Goal: Transaction & Acquisition: Download file/media

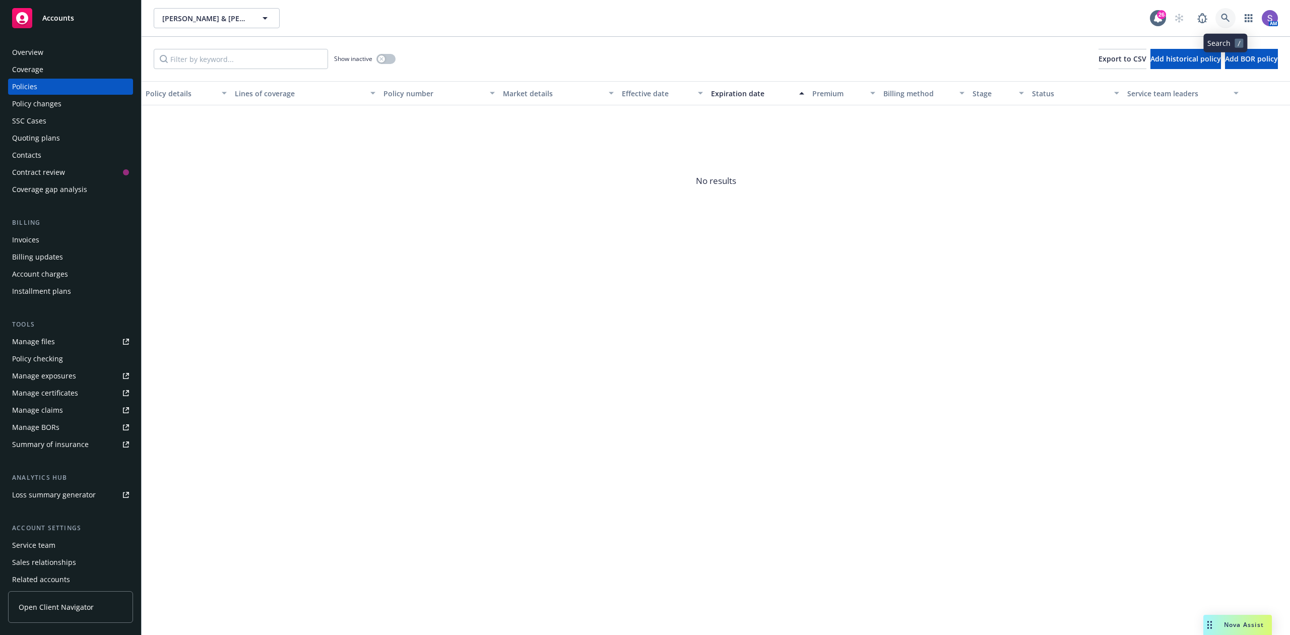
click at [1227, 14] on icon at bounding box center [1225, 18] width 9 height 9
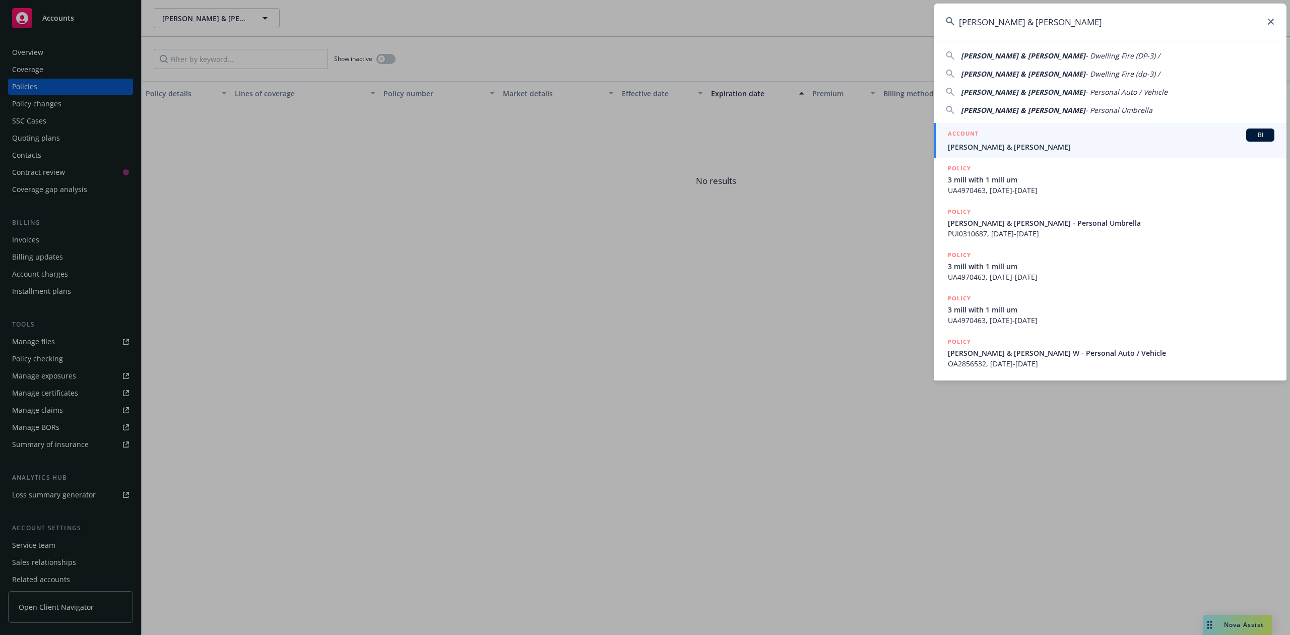
type input "[PERSON_NAME] & [PERSON_NAME]"
click at [1006, 137] on div "ACCOUNT BI" at bounding box center [1111, 134] width 326 height 13
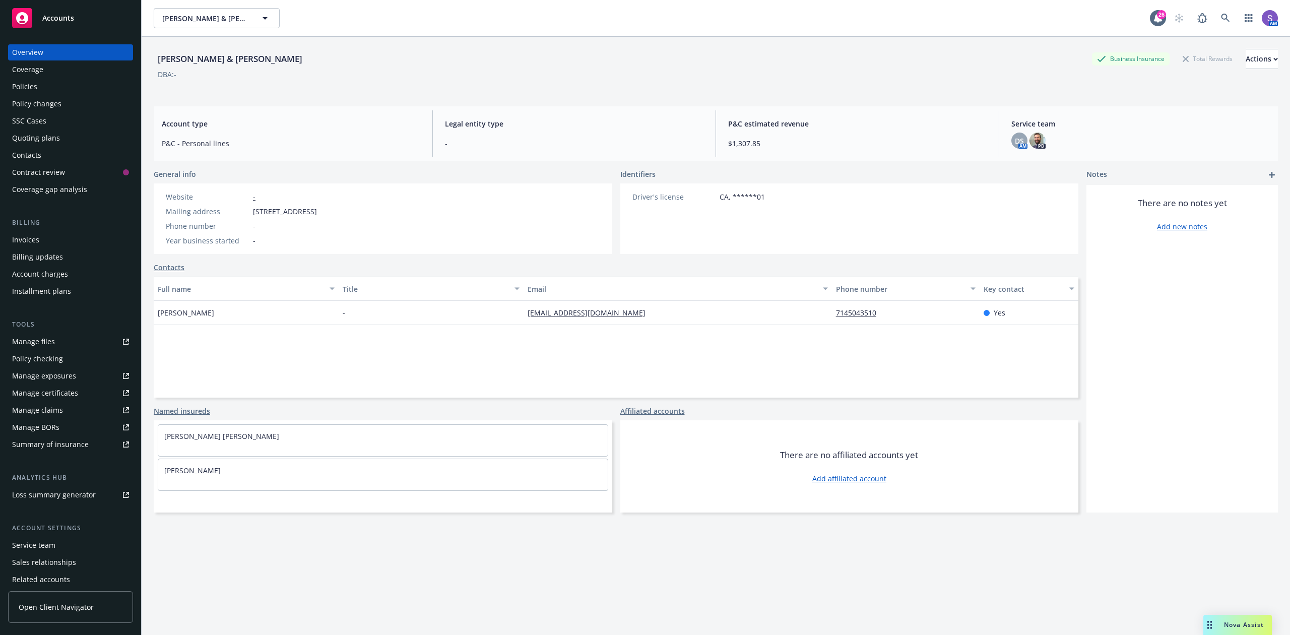
click at [317, 212] on span "[STREET_ADDRESS]" at bounding box center [285, 211] width 64 height 11
copy span "90623"
click at [1221, 17] on icon at bounding box center [1225, 18] width 9 height 9
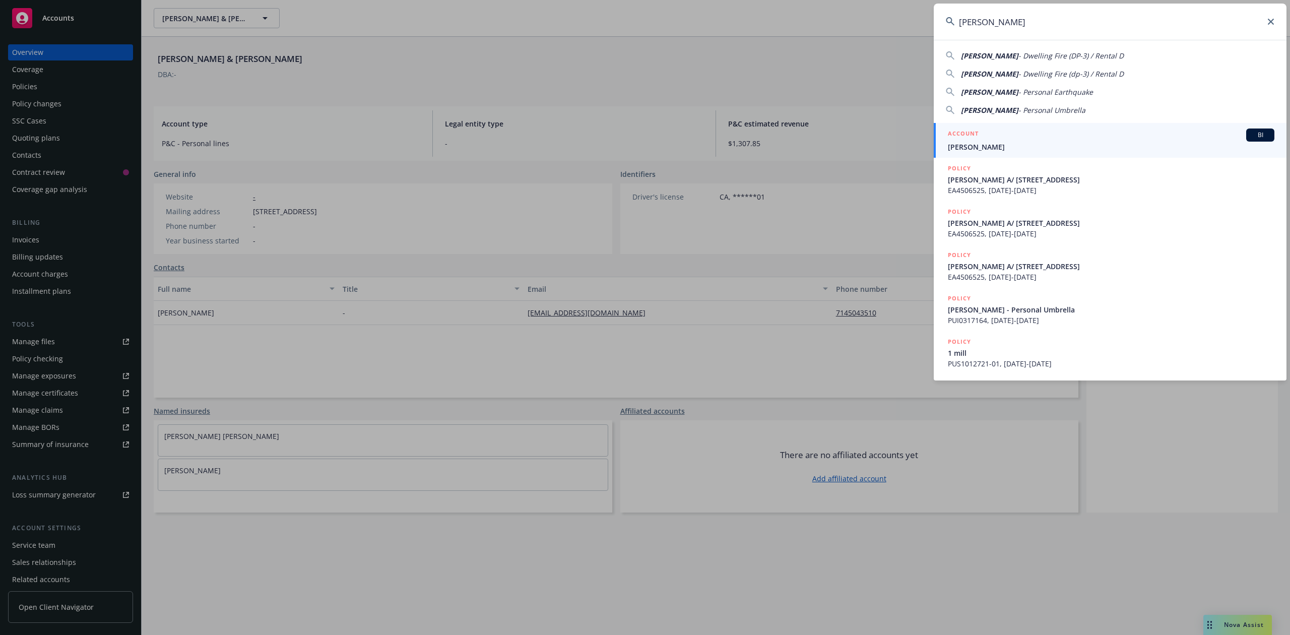
type input "[PERSON_NAME]"
click at [1012, 143] on span "[PERSON_NAME]" at bounding box center [1111, 147] width 326 height 11
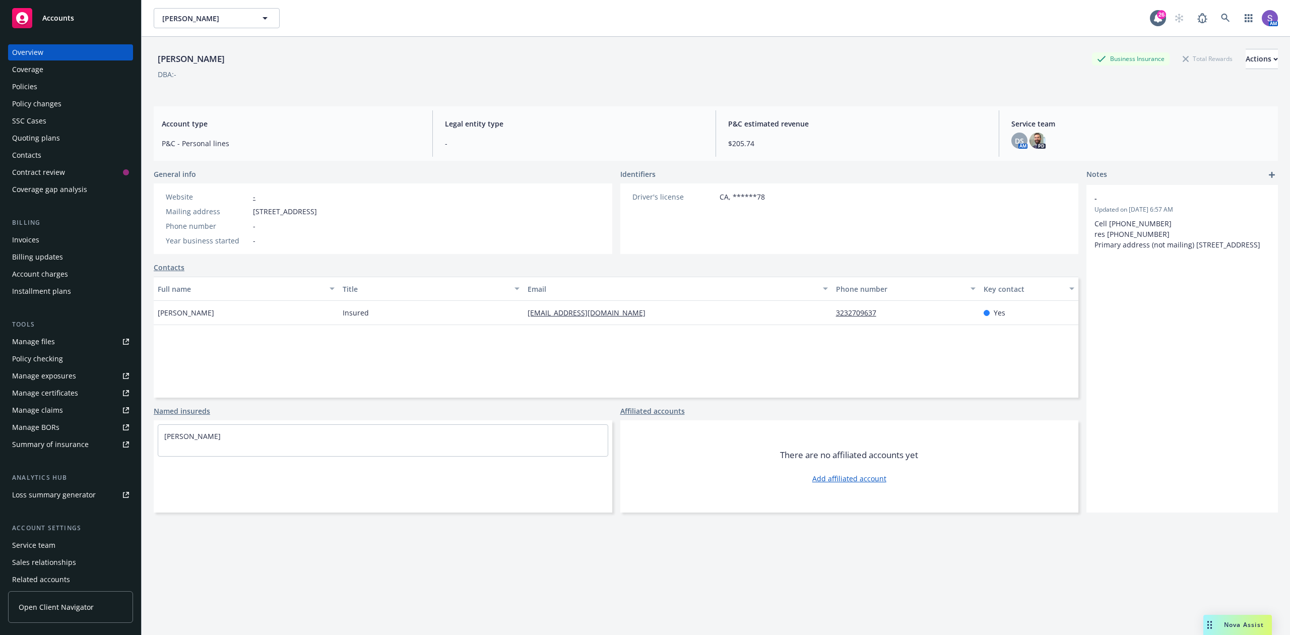
click at [317, 210] on span "[STREET_ADDRESS]" at bounding box center [285, 211] width 64 height 11
copy span "90807"
click at [1215, 15] on link at bounding box center [1225, 18] width 20 height 20
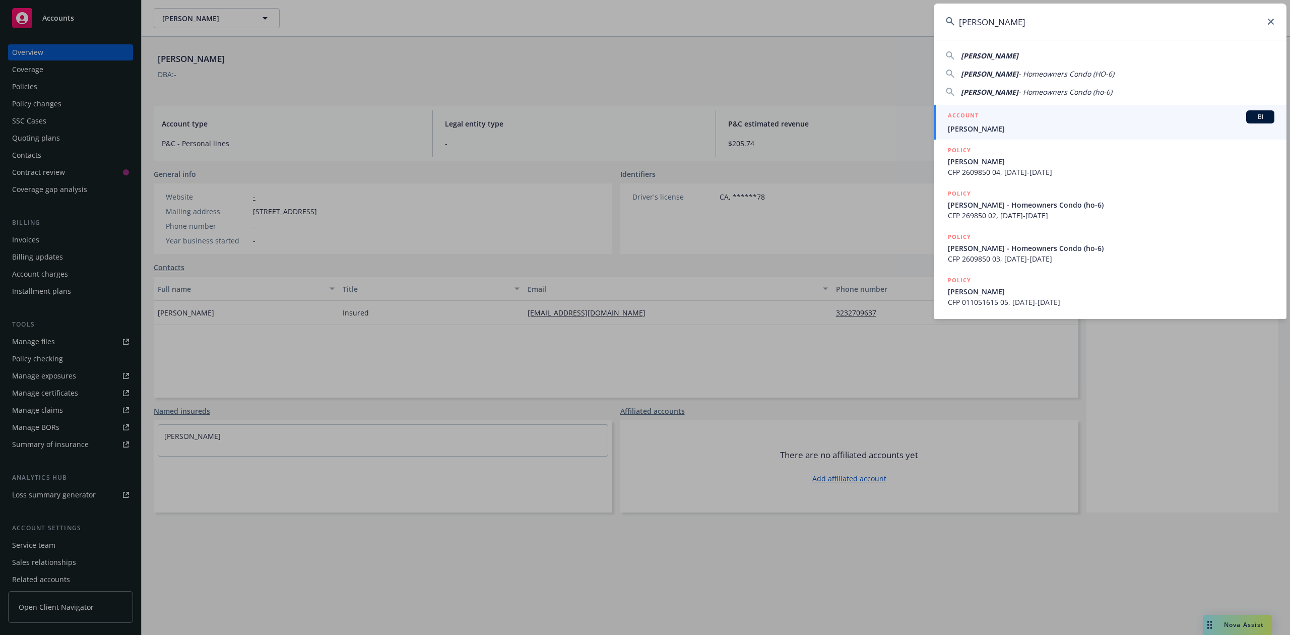
type input "[PERSON_NAME]"
click at [970, 123] on div "ACCOUNT BI" at bounding box center [1111, 116] width 326 height 13
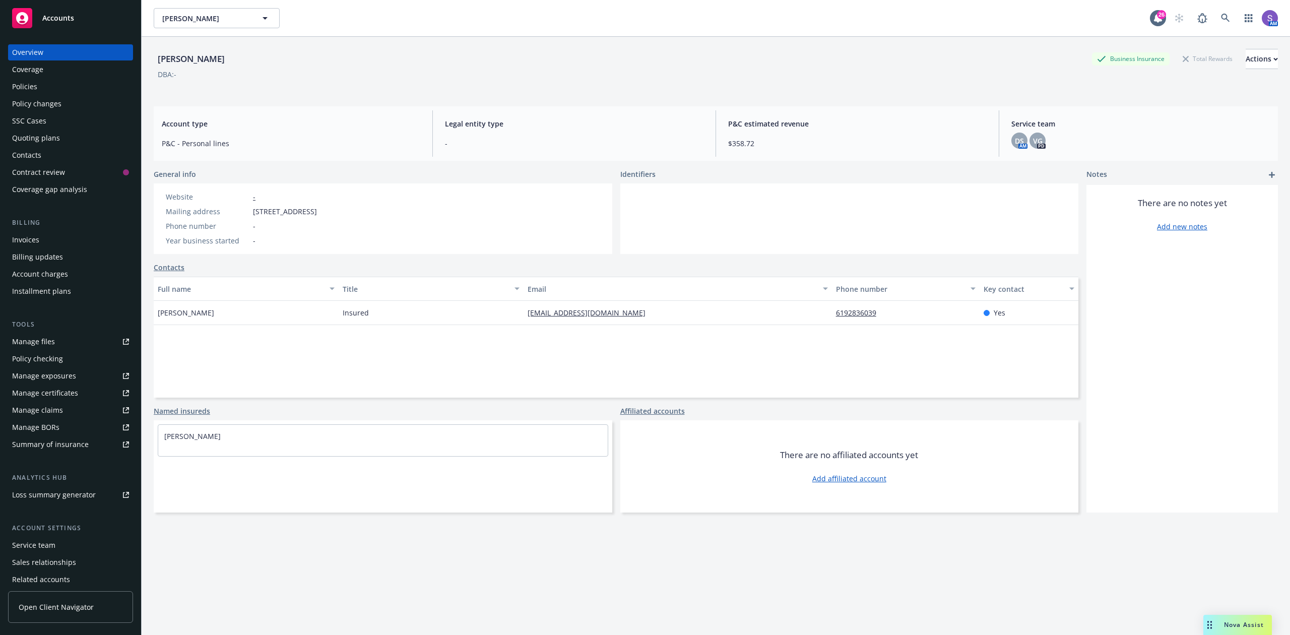
click at [317, 211] on span "[STREET_ADDRESS]" at bounding box center [285, 211] width 64 height 11
copy span "92104"
click at [1215, 17] on link at bounding box center [1225, 18] width 20 height 20
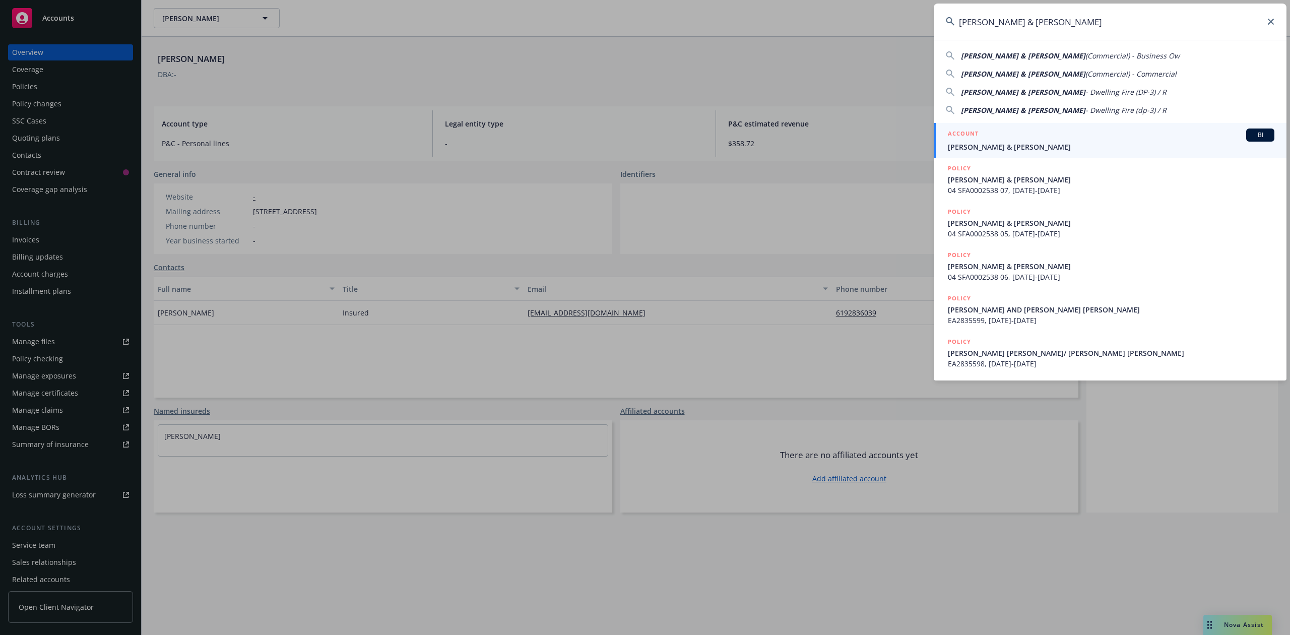
type input "[PERSON_NAME] & [PERSON_NAME]"
click at [1018, 141] on div "ACCOUNT BI" at bounding box center [1111, 134] width 326 height 13
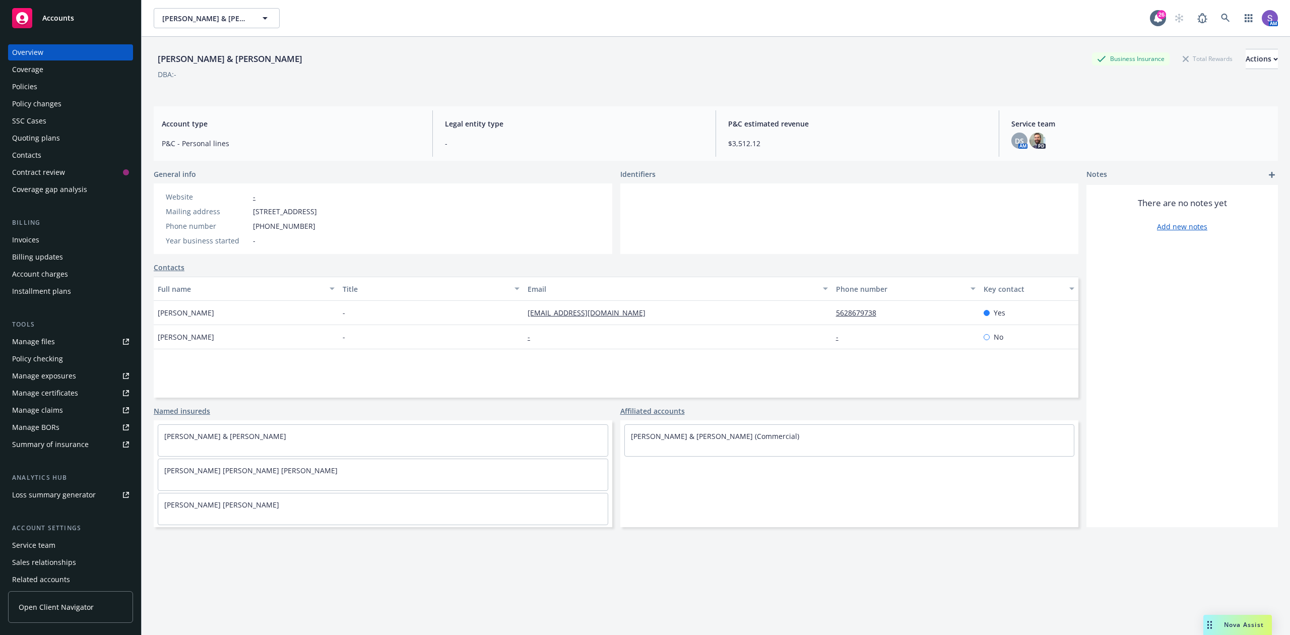
click at [317, 212] on span "[STREET_ADDRESS]" at bounding box center [285, 211] width 64 height 11
copy span "90706"
click at [1221, 15] on icon at bounding box center [1225, 18] width 9 height 9
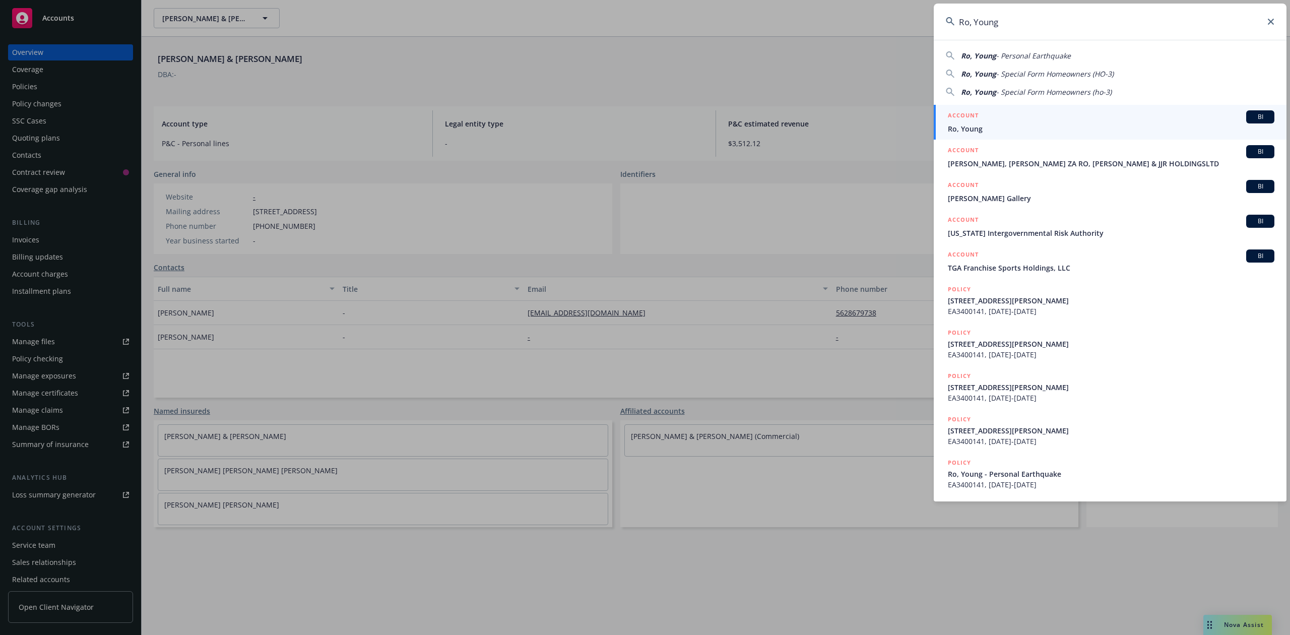
type input "Ro, Young"
click at [979, 123] on div "ACCOUNT BI" at bounding box center [1111, 116] width 326 height 13
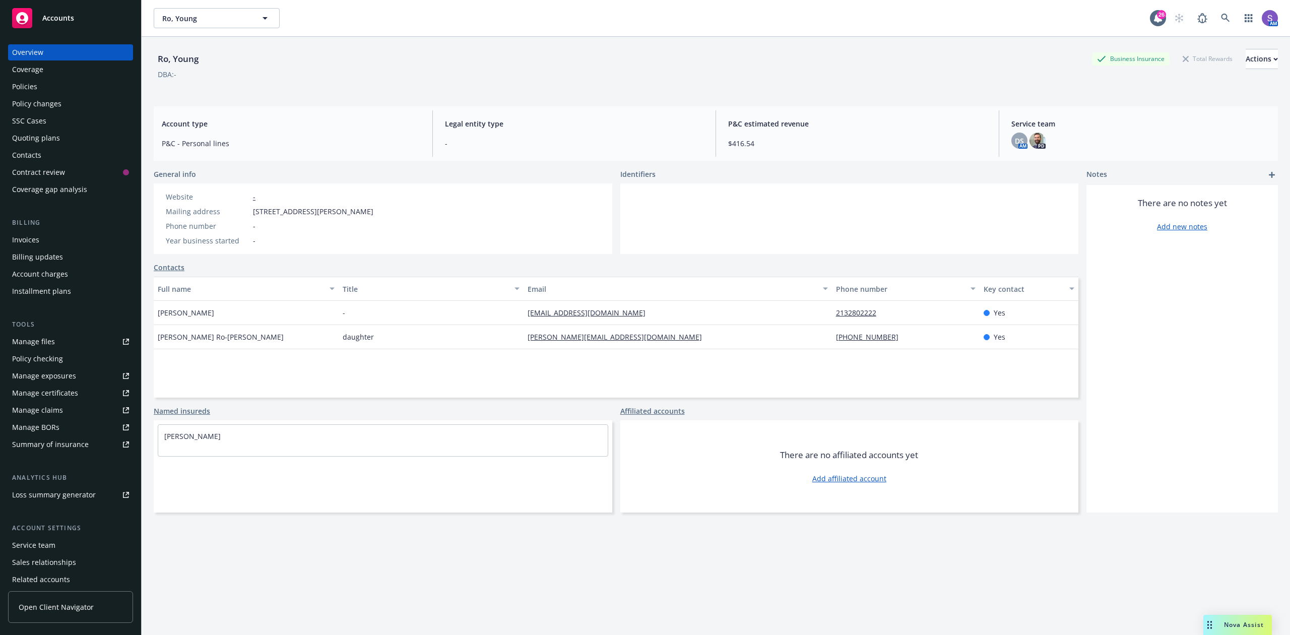
click at [373, 212] on span "[STREET_ADDRESS][PERSON_NAME]" at bounding box center [313, 211] width 120 height 11
copy span "92833"
click at [1215, 11] on link at bounding box center [1225, 18] width 20 height 20
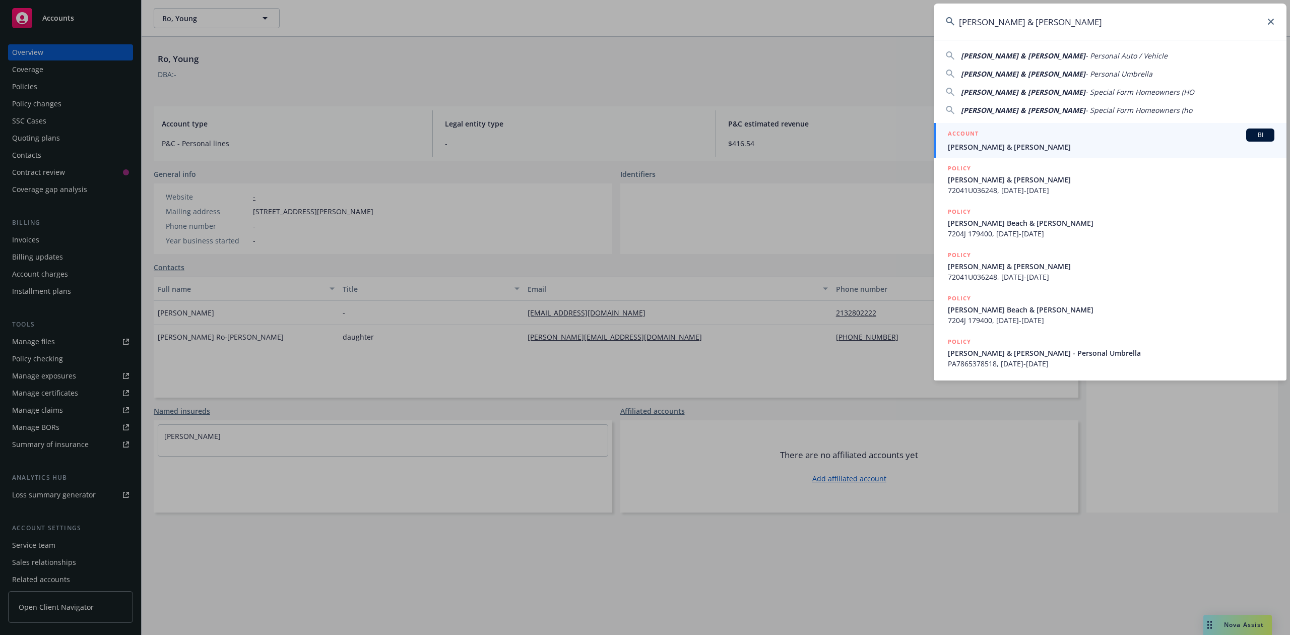
type input "[PERSON_NAME] & [PERSON_NAME]"
click at [987, 132] on div "ACCOUNT BI" at bounding box center [1111, 134] width 326 height 13
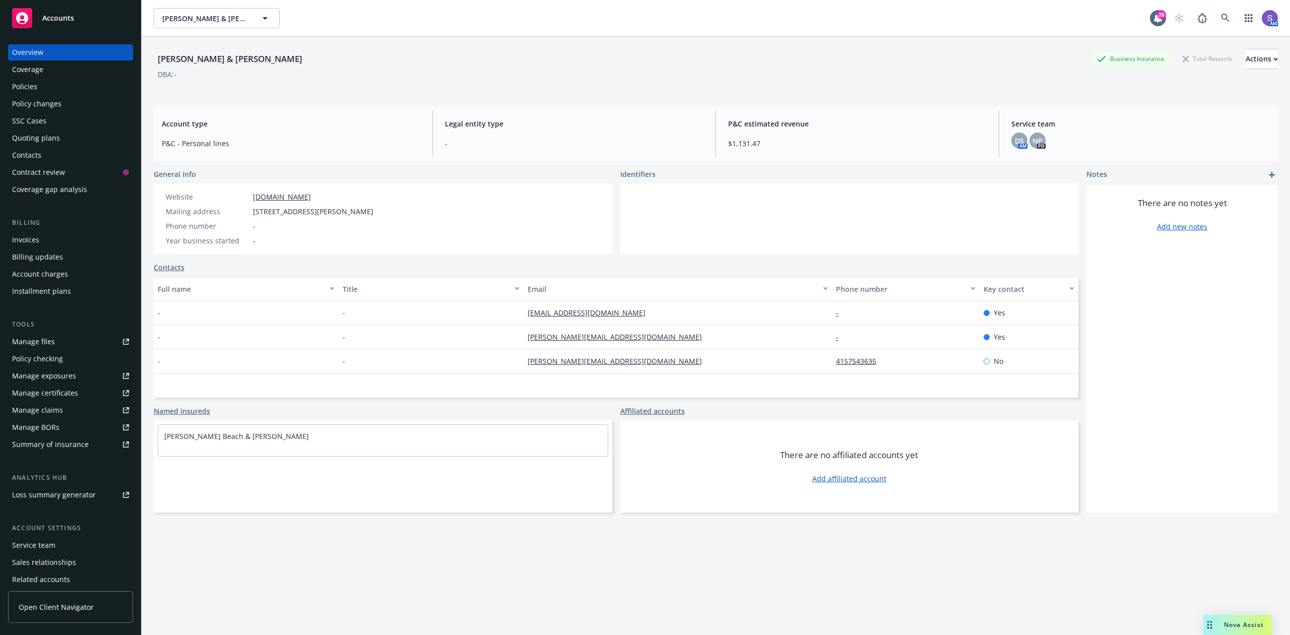
click at [345, 210] on span "[STREET_ADDRESS][PERSON_NAME]" at bounding box center [313, 211] width 120 height 11
copy span "94945"
click at [1221, 19] on icon at bounding box center [1225, 18] width 9 height 9
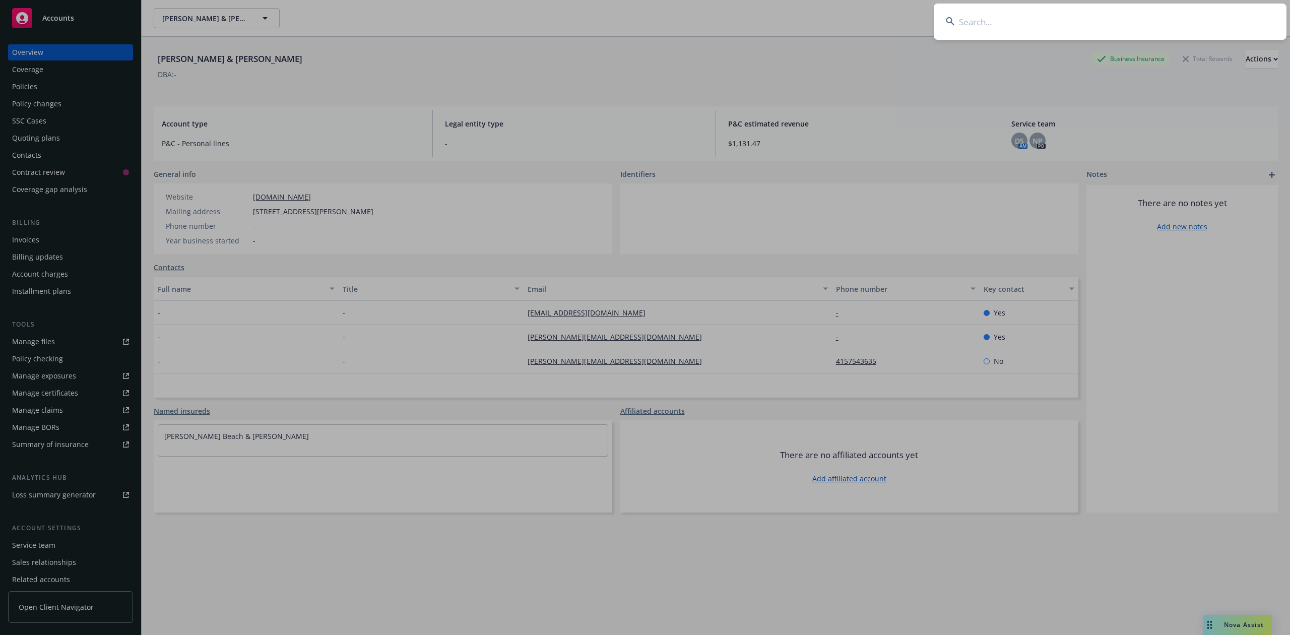
click at [994, 23] on input at bounding box center [1110, 22] width 353 height 36
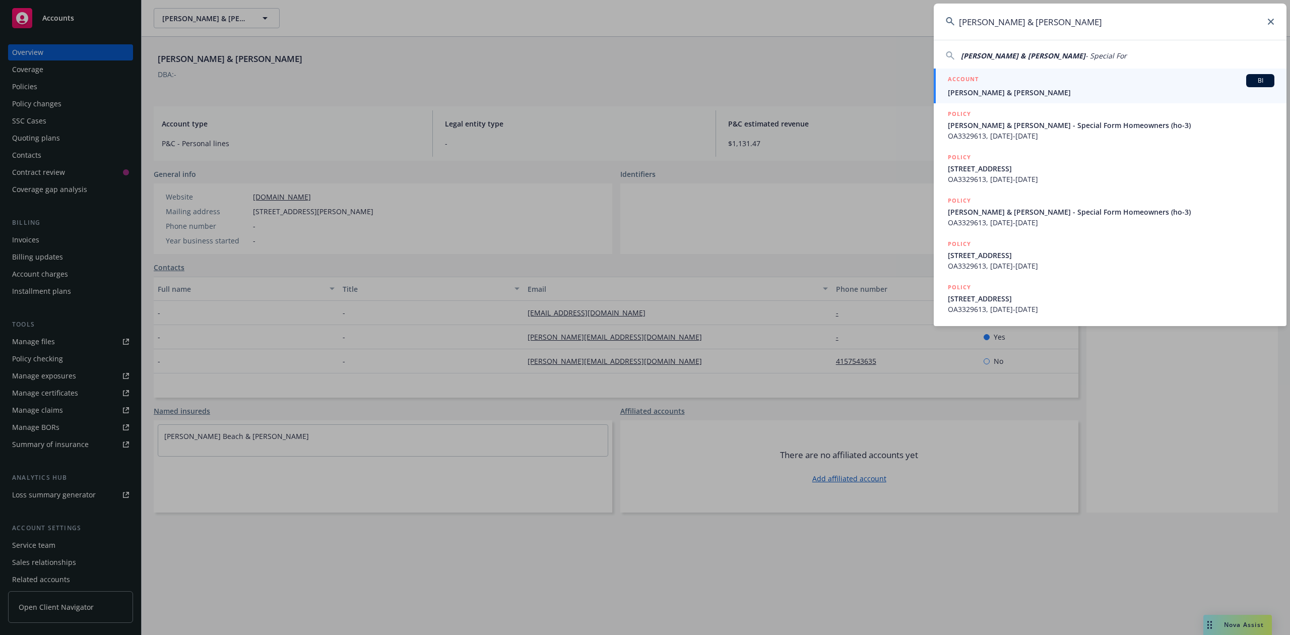
type input "[PERSON_NAME] & [PERSON_NAME]"
click at [966, 89] on span "[PERSON_NAME] & [PERSON_NAME]" at bounding box center [1111, 92] width 326 height 11
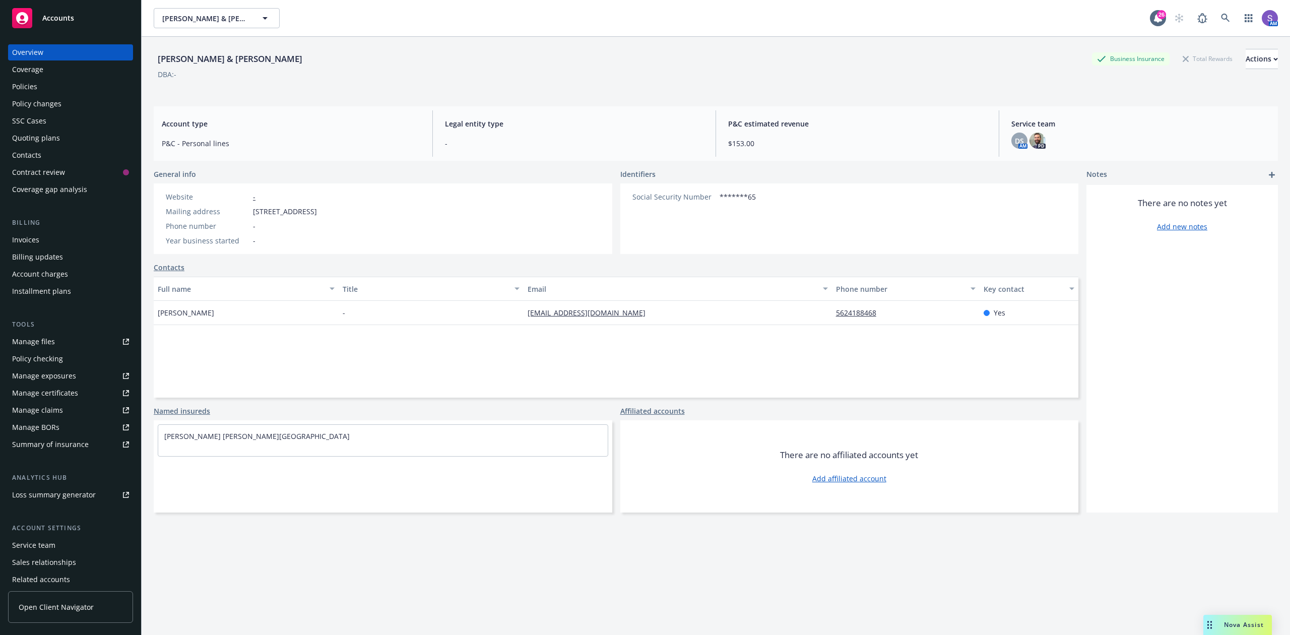
click at [317, 210] on span "[STREET_ADDRESS]" at bounding box center [285, 211] width 64 height 11
copy span "90808"
click at [29, 87] on div "Policies" at bounding box center [24, 87] width 25 height 16
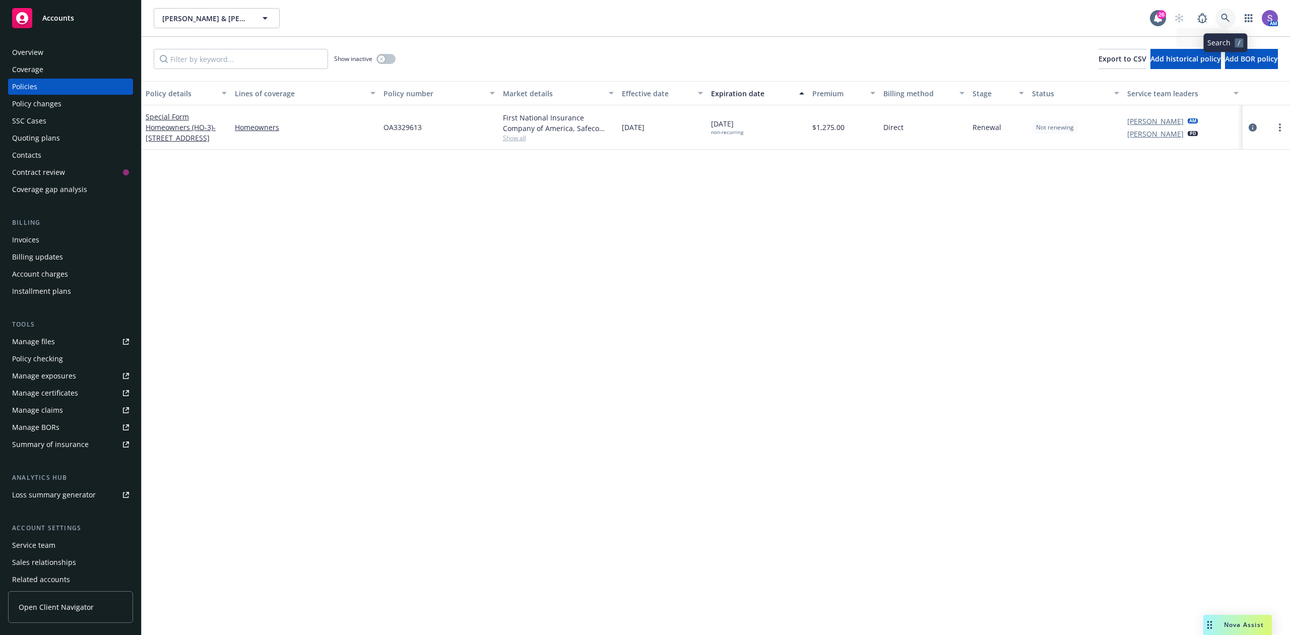
click at [1223, 15] on icon at bounding box center [1225, 18] width 9 height 9
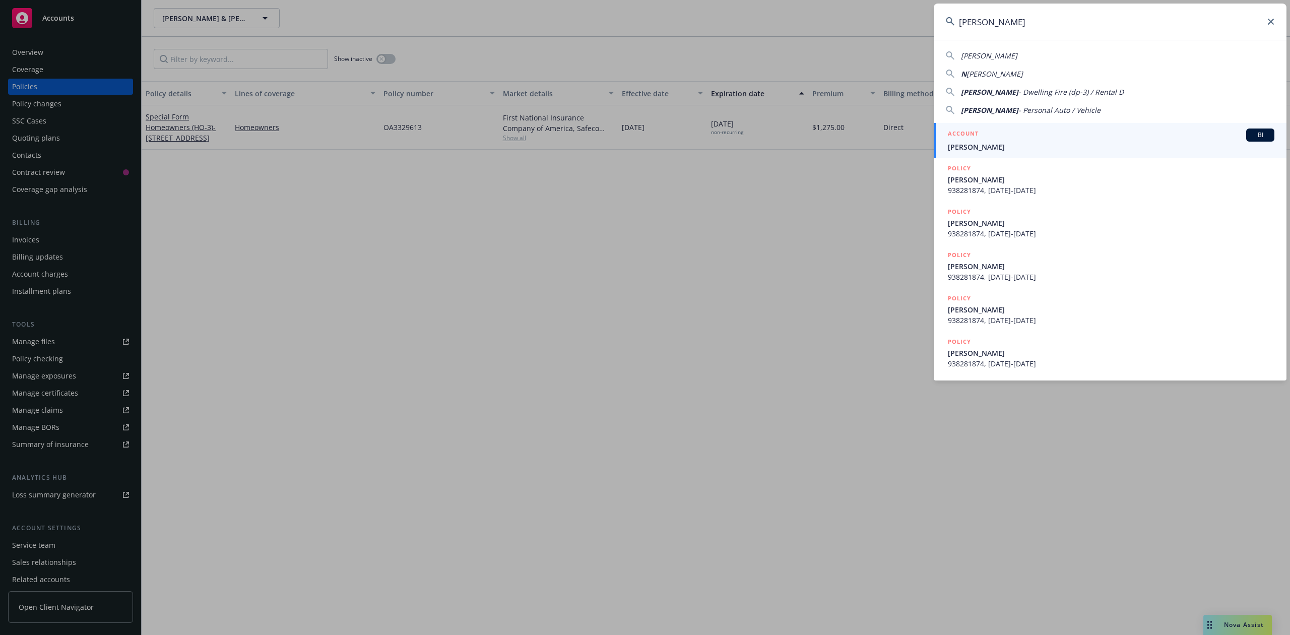
type input "[PERSON_NAME]"
click at [1004, 146] on span "[PERSON_NAME]" at bounding box center [1111, 147] width 326 height 11
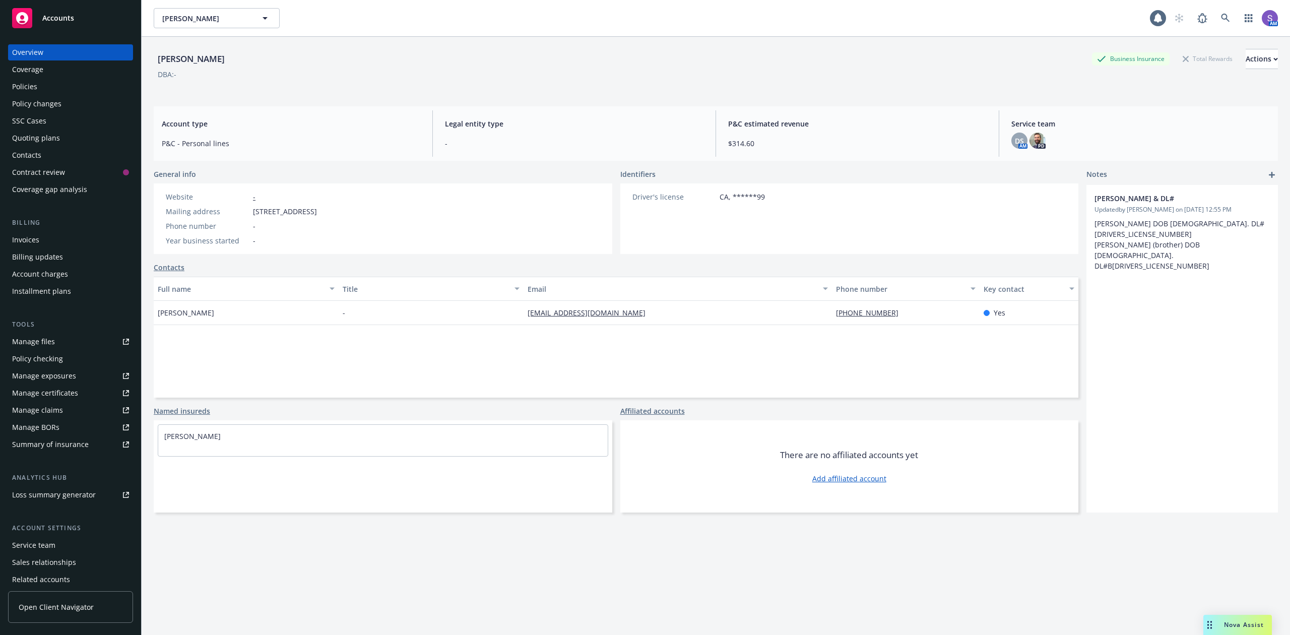
click at [30, 88] on div "Policies" at bounding box center [24, 87] width 25 height 16
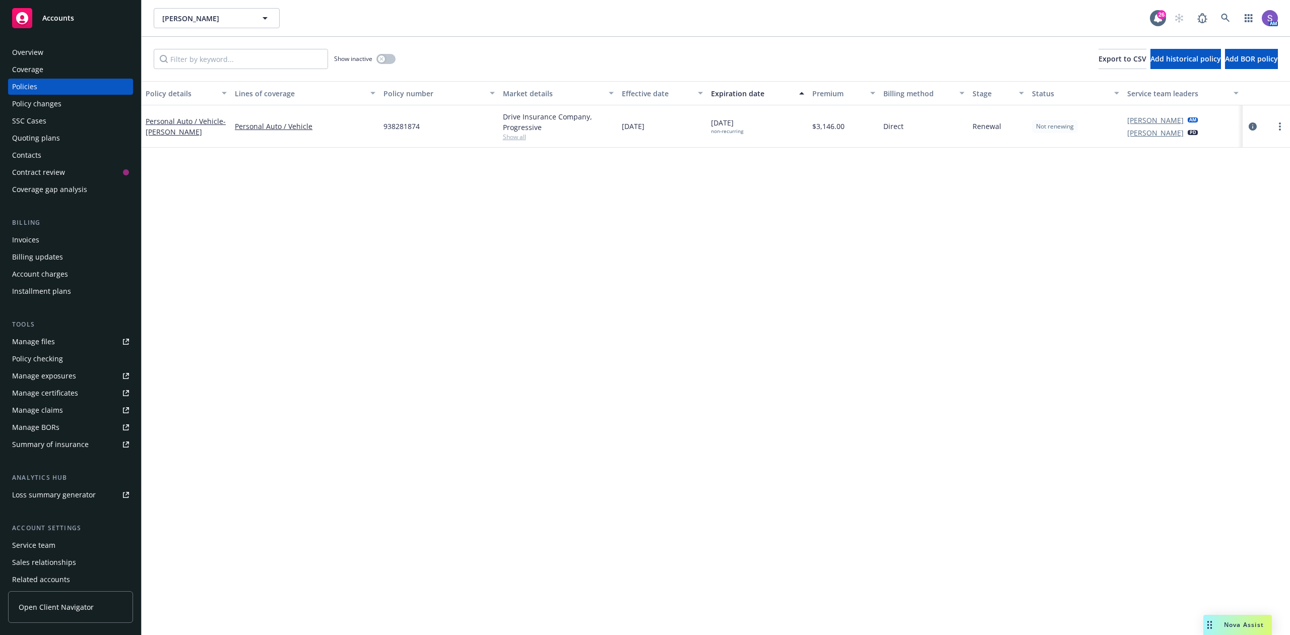
click at [400, 129] on span "938281874" at bounding box center [401, 126] width 36 height 11
copy span "938281874"
click at [391, 127] on span "938281874" at bounding box center [401, 126] width 36 height 11
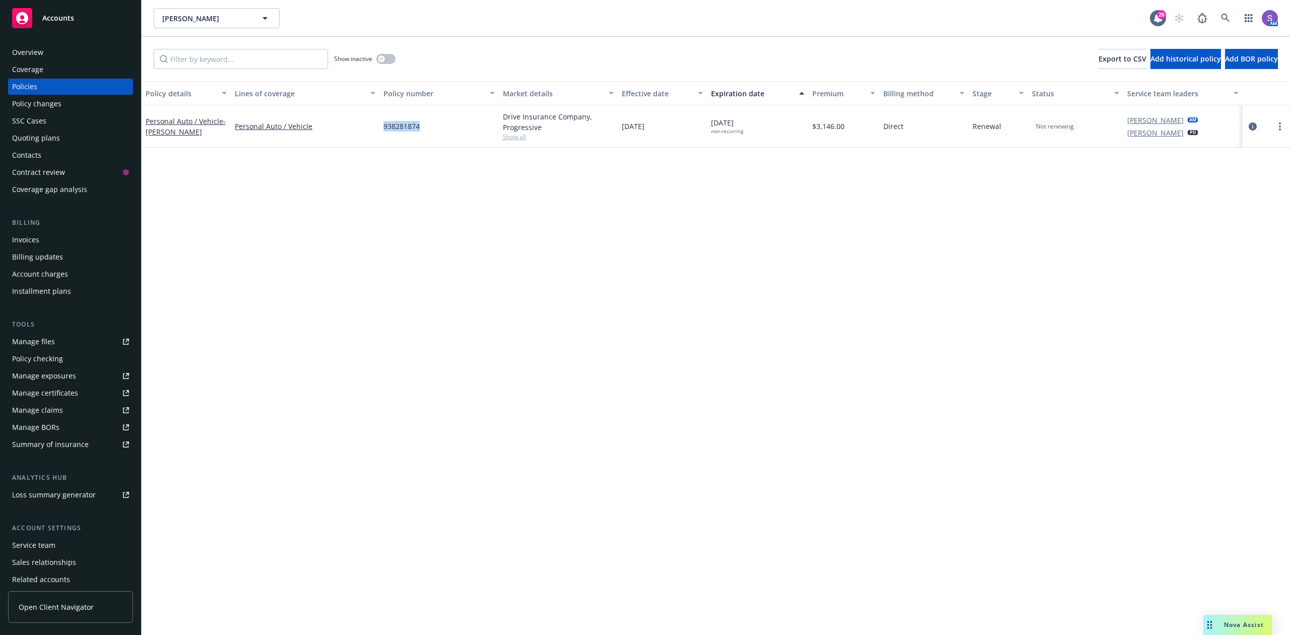
click at [391, 127] on span "938281874" at bounding box center [401, 126] width 36 height 11
click at [1222, 15] on icon at bounding box center [1225, 18] width 9 height 9
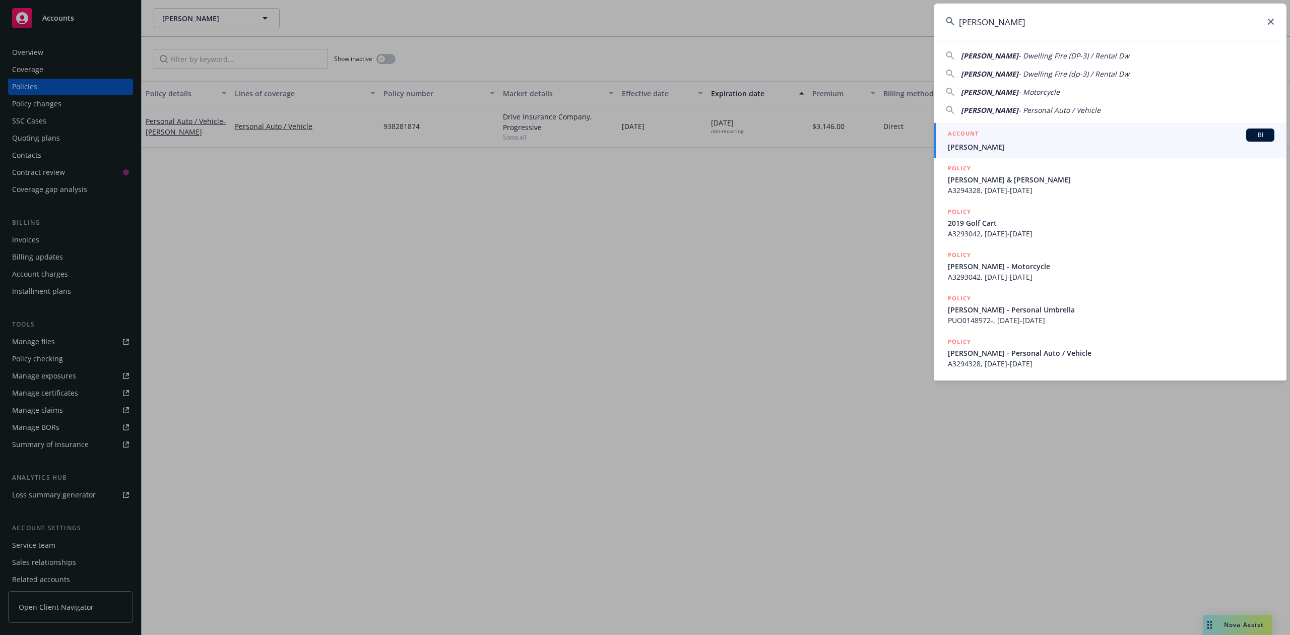
type input "[PERSON_NAME]"
click at [978, 143] on span "[PERSON_NAME]" at bounding box center [1111, 147] width 326 height 11
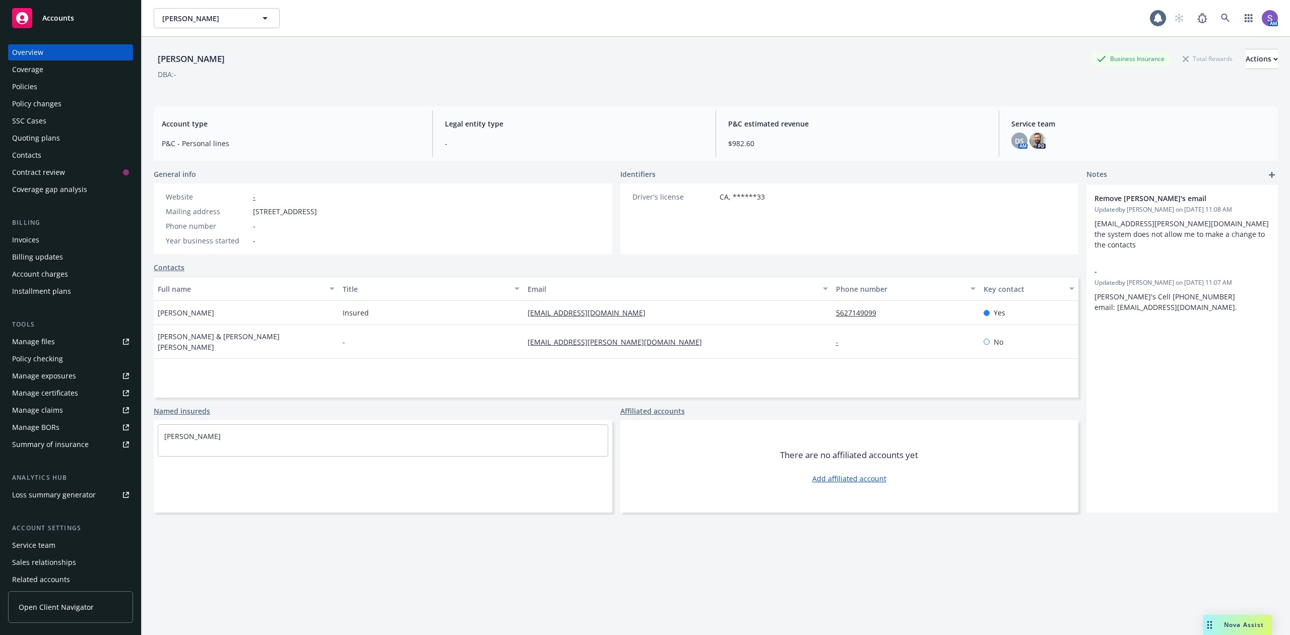
click at [20, 89] on div "Policies" at bounding box center [24, 87] width 25 height 16
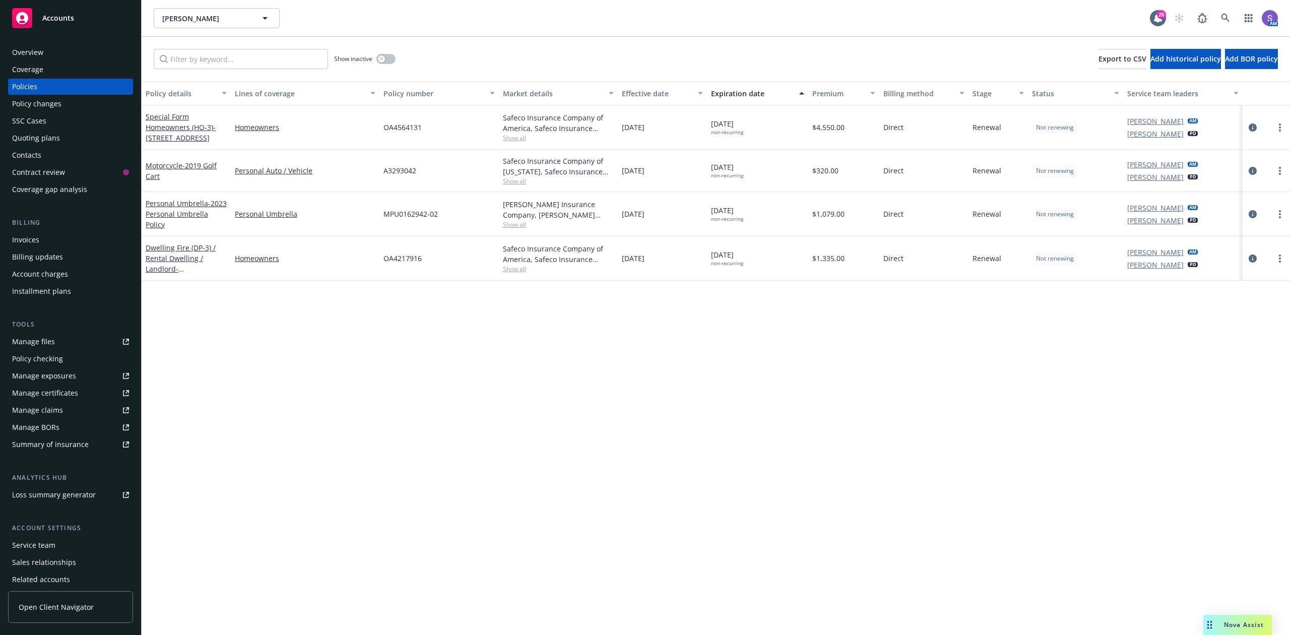
click at [400, 125] on span "OA4564131" at bounding box center [402, 127] width 38 height 11
copy span "OA4564131"
click at [1223, 16] on icon at bounding box center [1225, 18] width 9 height 9
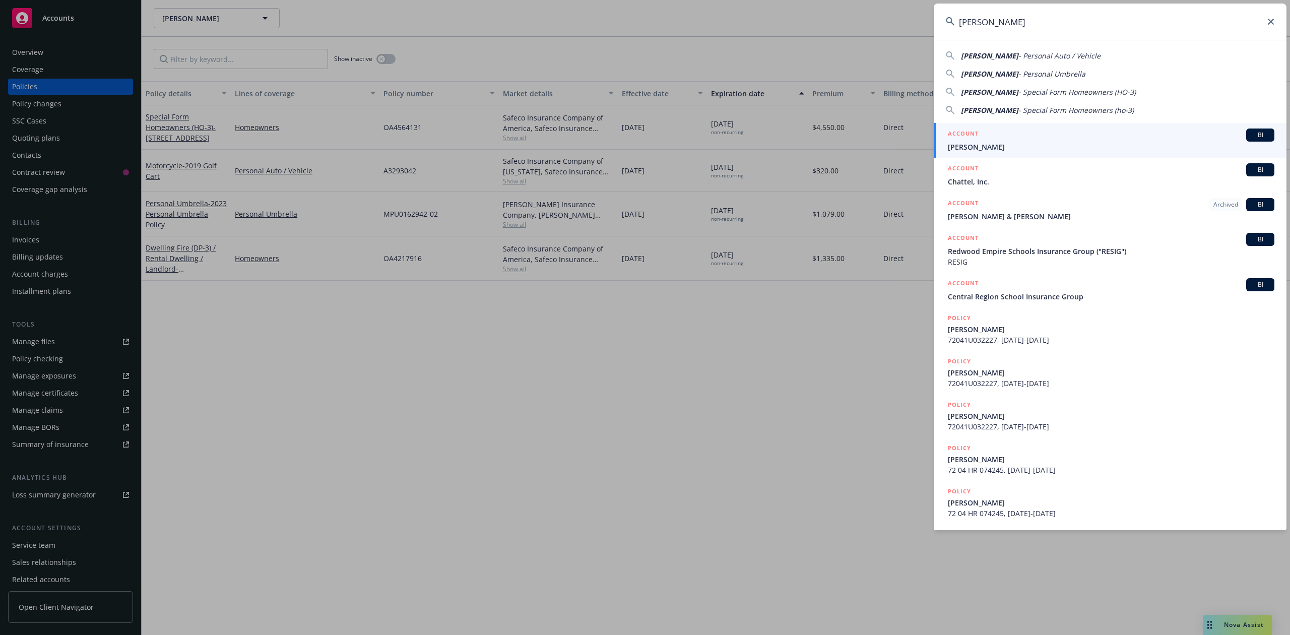
type input "[PERSON_NAME]"
click at [997, 144] on span "[PERSON_NAME]" at bounding box center [1111, 147] width 326 height 11
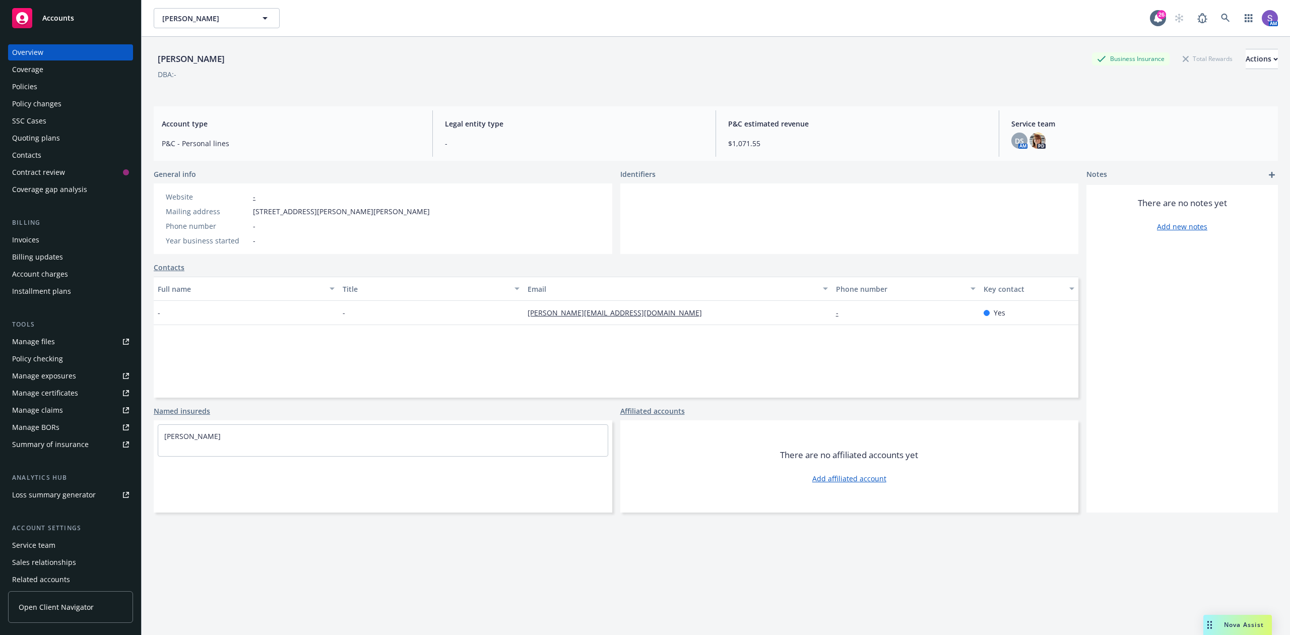
click at [23, 90] on div "Policies" at bounding box center [24, 87] width 25 height 16
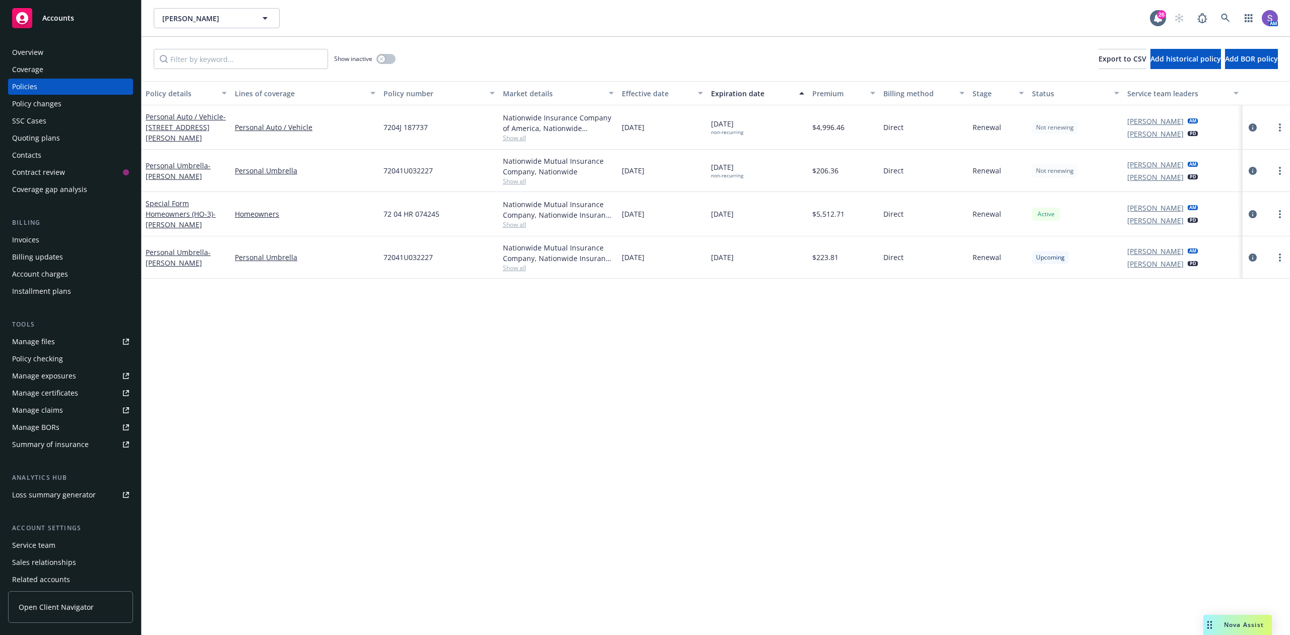
click at [397, 127] on span "7204J 187737" at bounding box center [405, 127] width 44 height 11
click at [1221, 15] on icon at bounding box center [1225, 18] width 9 height 9
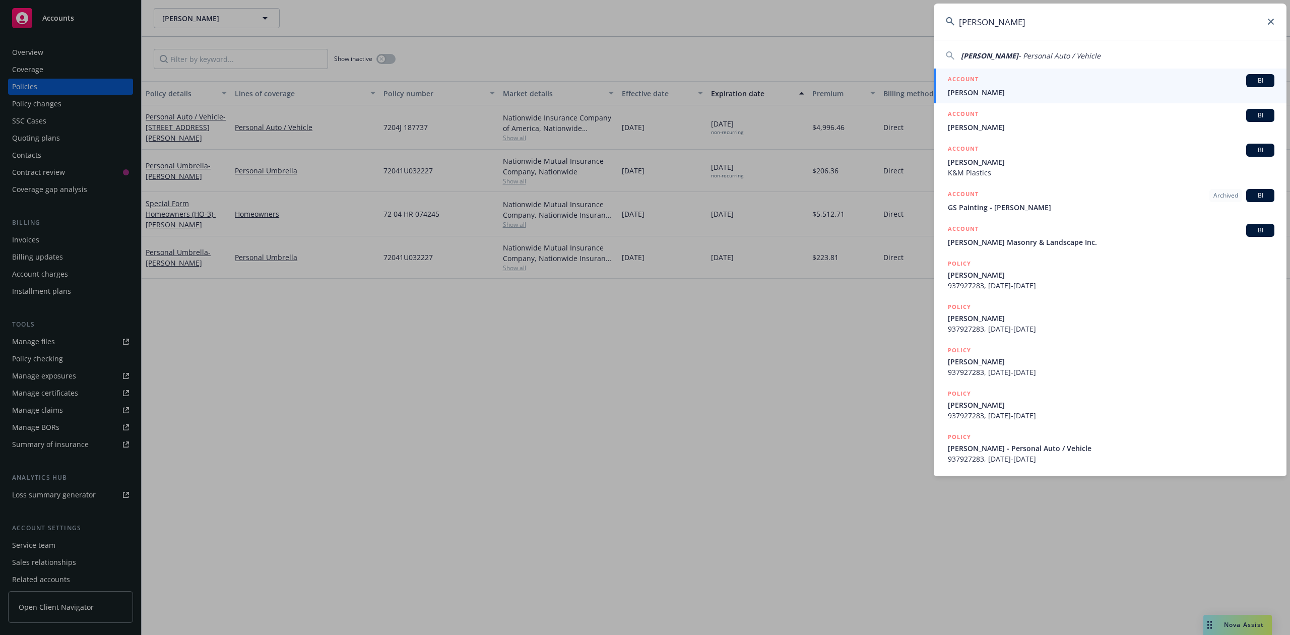
type input "[PERSON_NAME]"
click at [986, 79] on div "ACCOUNT BI" at bounding box center [1111, 80] width 326 height 13
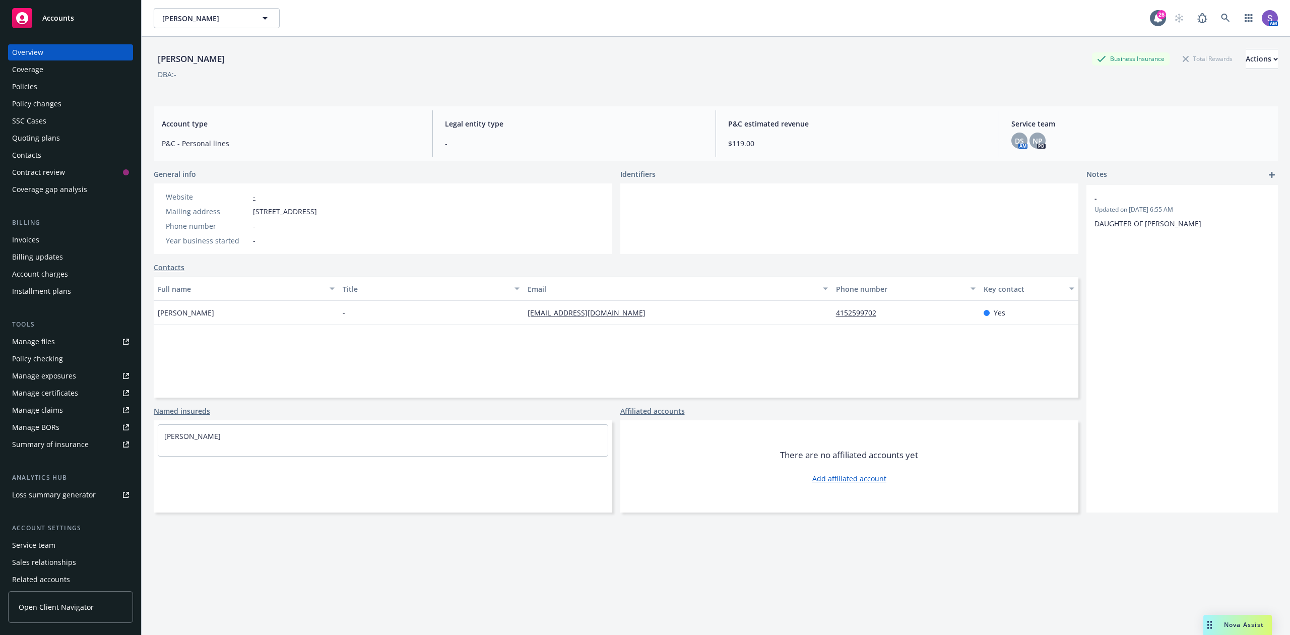
click at [25, 86] on div "Policies" at bounding box center [24, 87] width 25 height 16
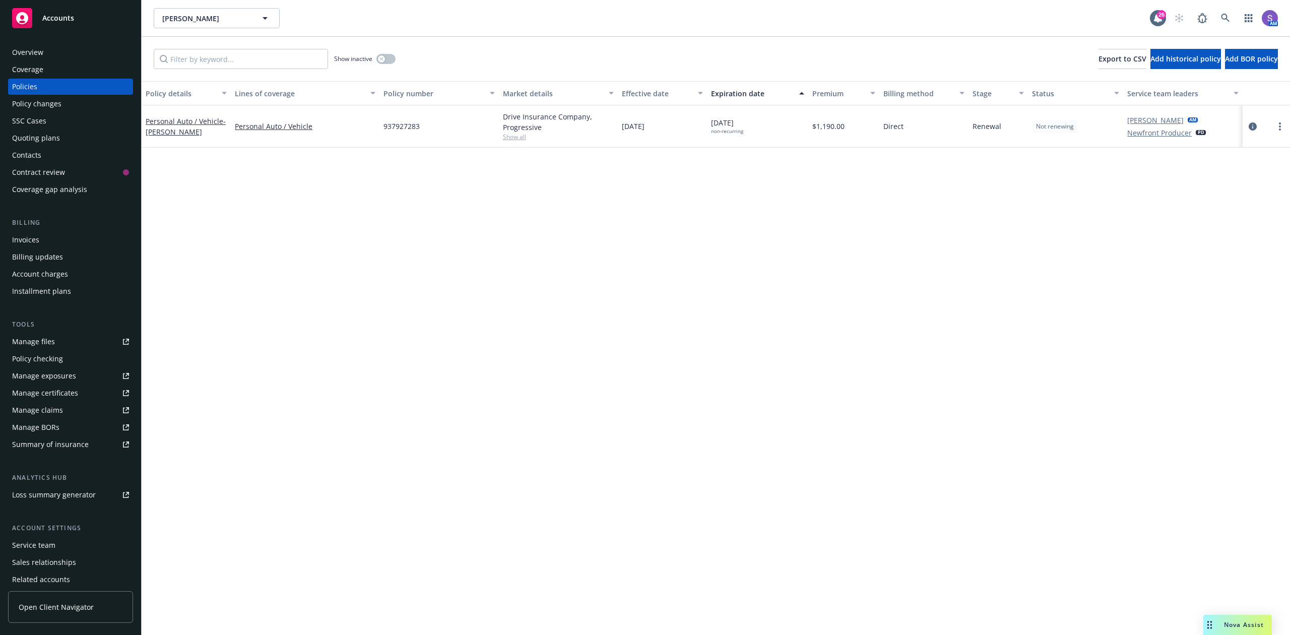
click at [387, 127] on span "937927283" at bounding box center [401, 126] width 36 height 11
click at [1256, 119] on div at bounding box center [1265, 126] width 47 height 42
click at [1254, 127] on icon "circleInformation" at bounding box center [1253, 126] width 8 height 8
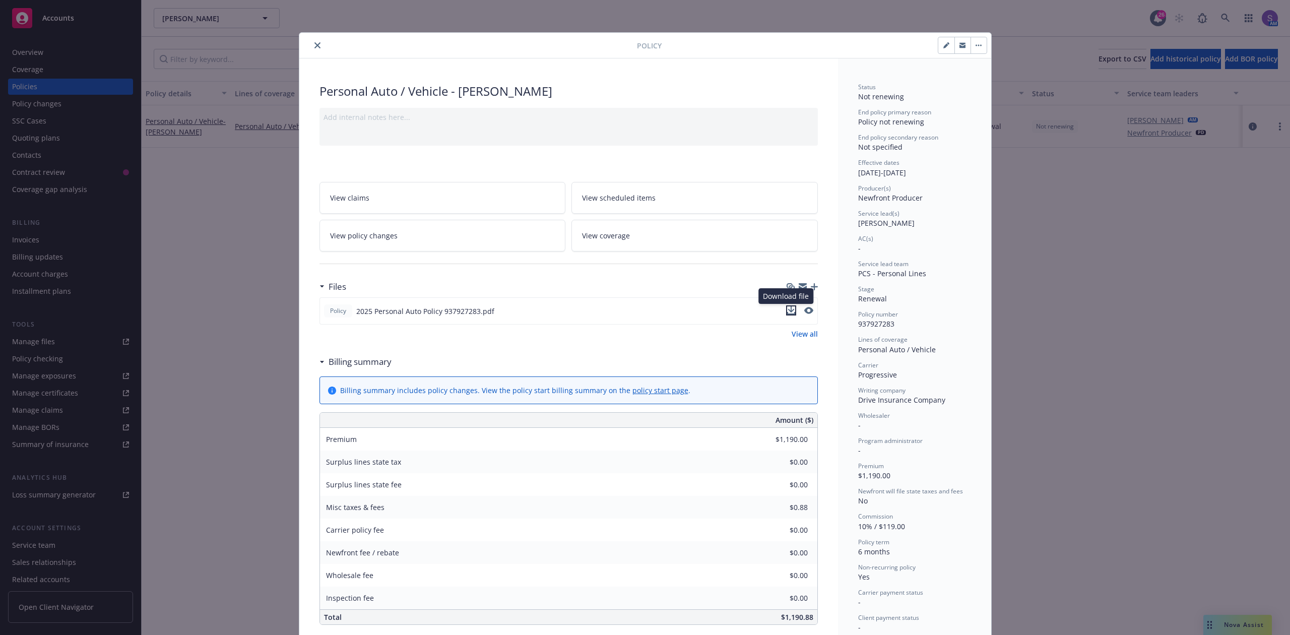
click at [787, 313] on icon "download file" at bounding box center [791, 310] width 8 height 8
click at [877, 327] on span "937927283" at bounding box center [876, 324] width 36 height 10
click at [877, 324] on span "937927283" at bounding box center [876, 324] width 36 height 10
click at [311, 43] on button "close" at bounding box center [317, 45] width 12 height 12
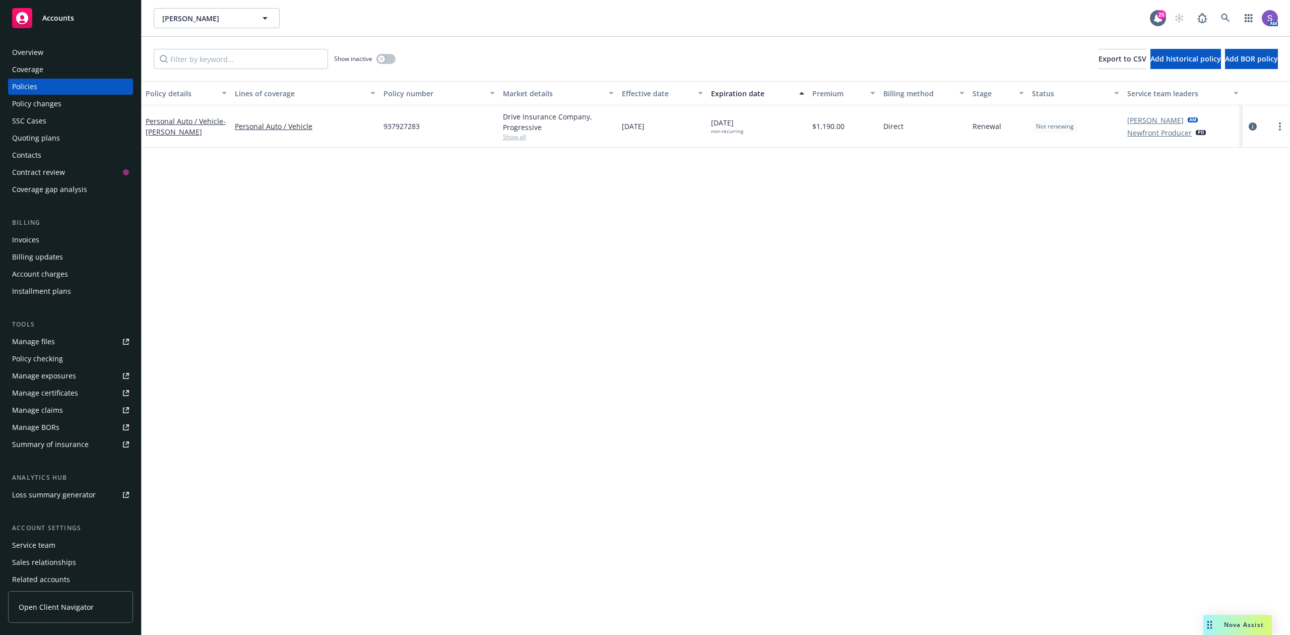
click at [539, 284] on div "Policy details Lines of coverage Policy number Market details Effective date Ex…" at bounding box center [716, 358] width 1148 height 554
click at [1221, 13] on link at bounding box center [1225, 18] width 20 height 20
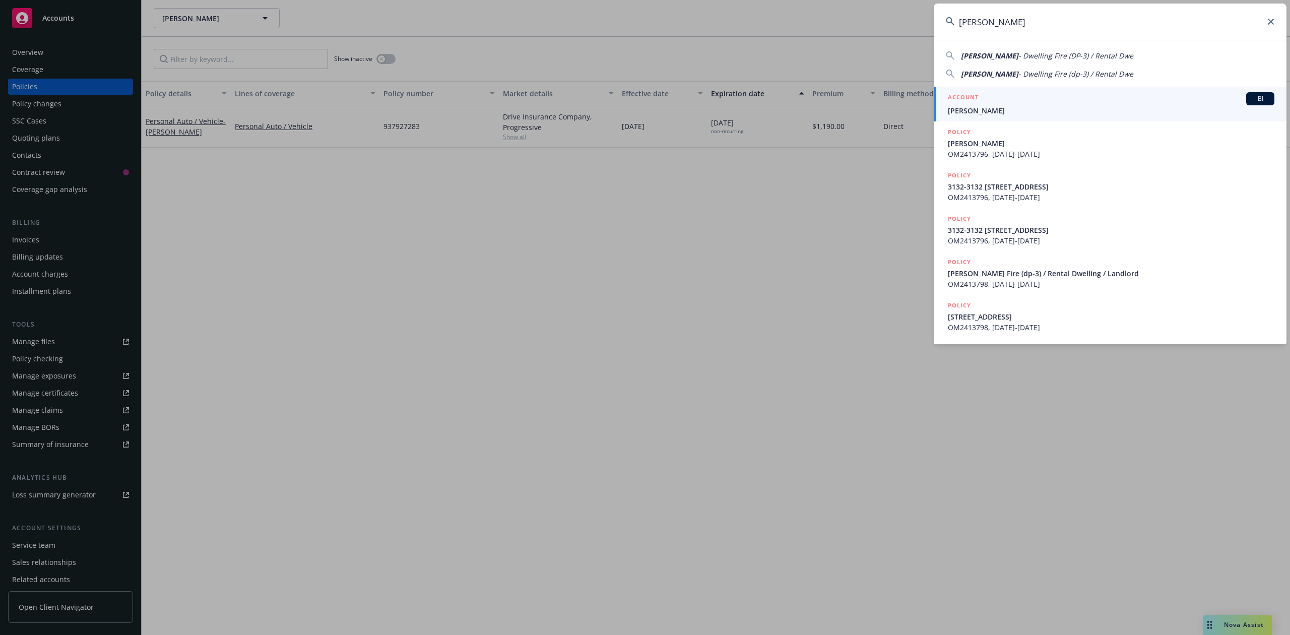
type input "[PERSON_NAME]"
click at [993, 109] on span "[PERSON_NAME]" at bounding box center [1111, 110] width 326 height 11
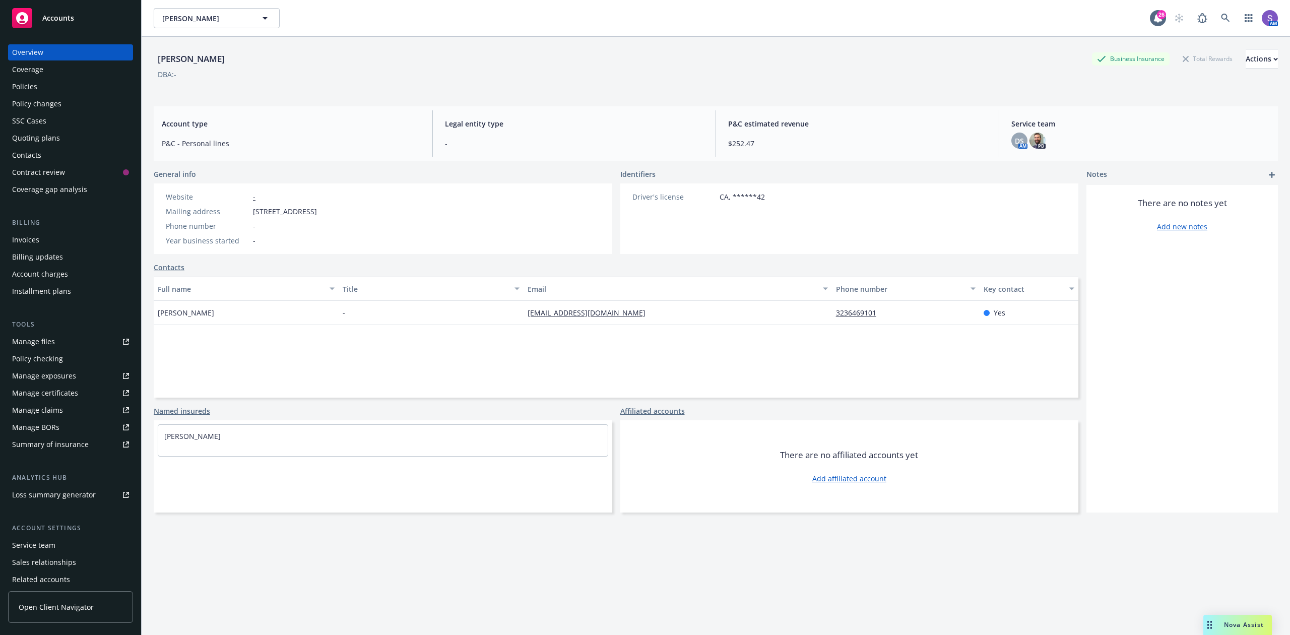
click at [29, 92] on div "Policies" at bounding box center [24, 87] width 25 height 16
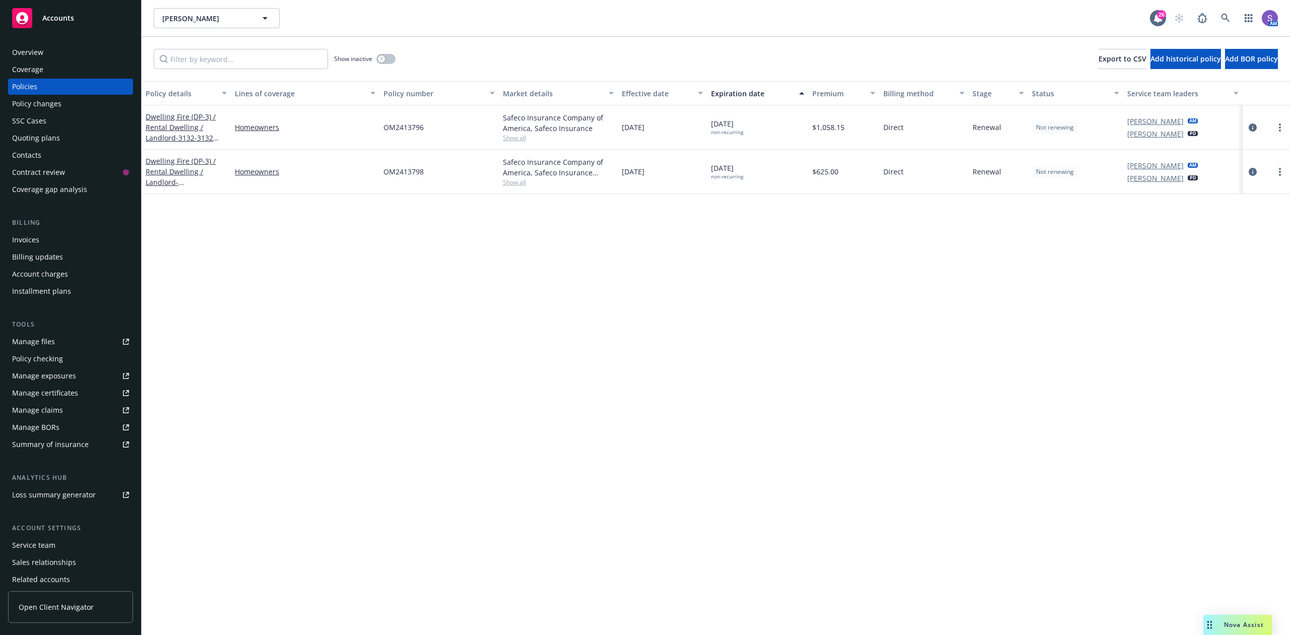
click at [406, 129] on span "OM2413796" at bounding box center [403, 127] width 40 height 11
click at [391, 121] on div "OM2413796" at bounding box center [438, 127] width 119 height 44
click at [1224, 17] on icon at bounding box center [1225, 18] width 9 height 9
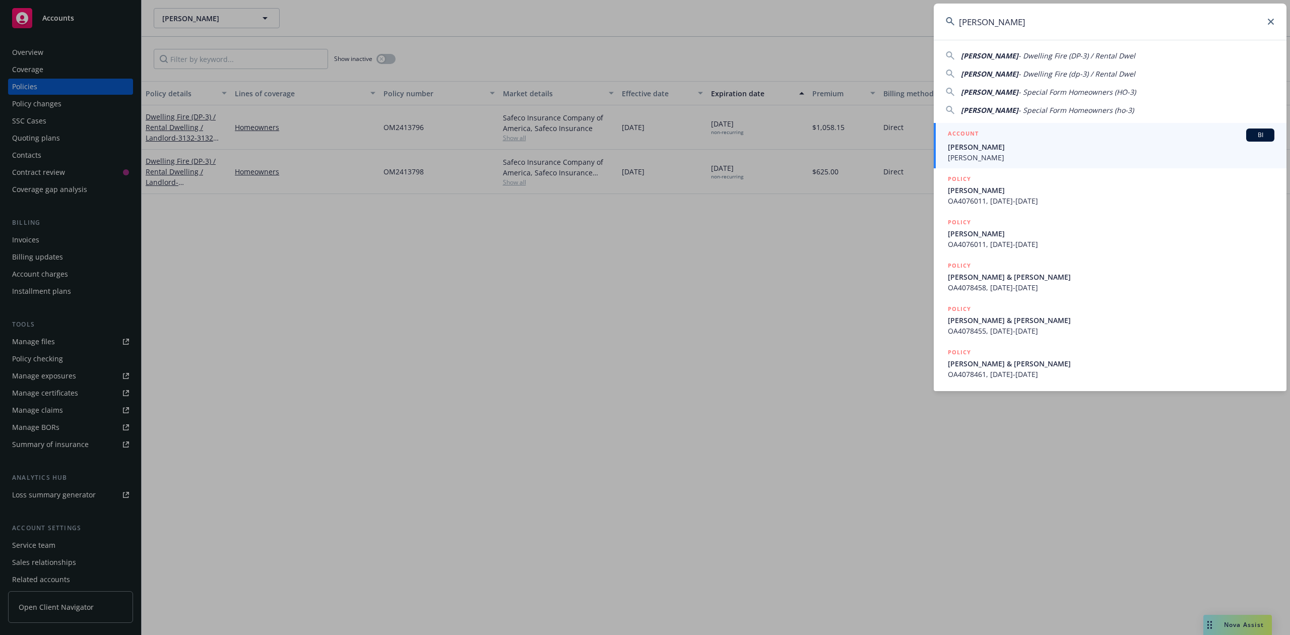
type input "[PERSON_NAME]"
click at [967, 140] on h5 "ACCOUNT" at bounding box center [963, 134] width 31 height 12
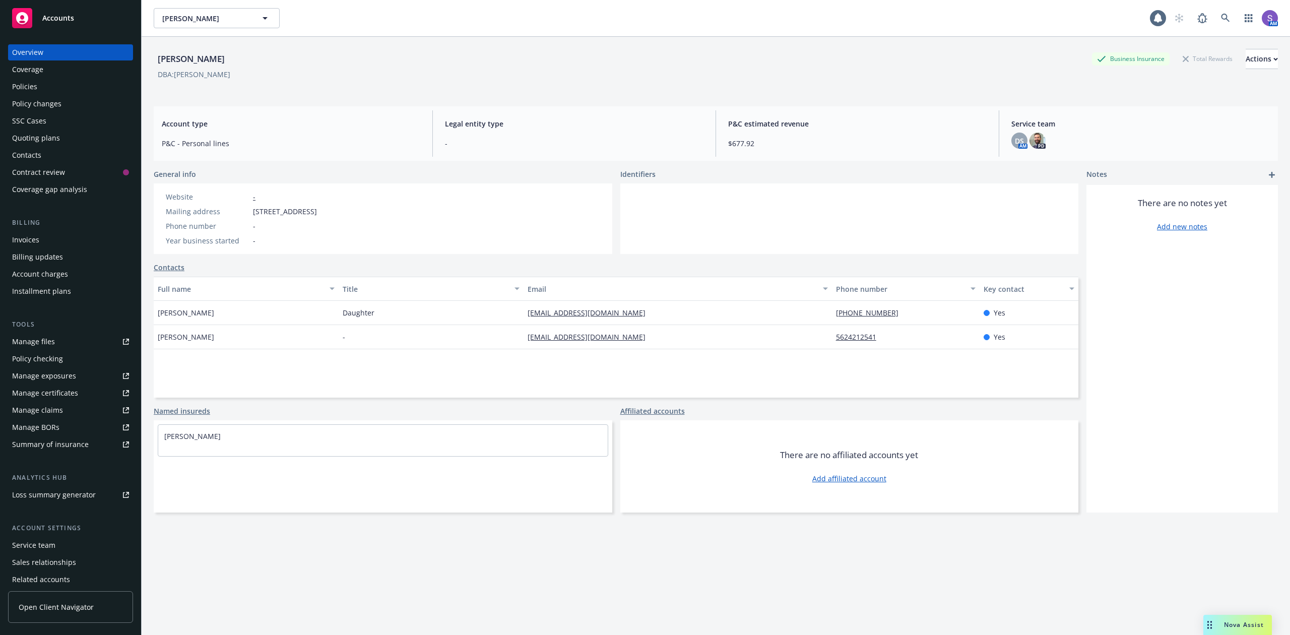
click at [31, 90] on div "Policies" at bounding box center [24, 87] width 25 height 16
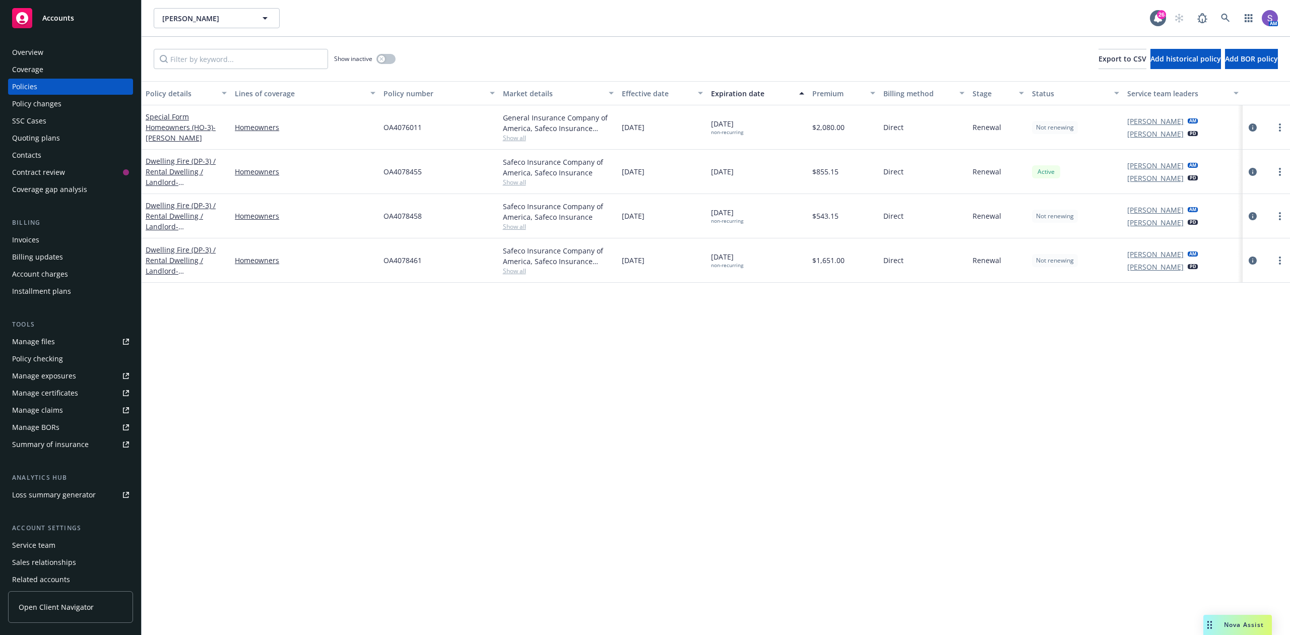
click at [409, 127] on span "OA4076011" at bounding box center [402, 127] width 38 height 11
click at [1221, 14] on icon at bounding box center [1225, 18] width 9 height 9
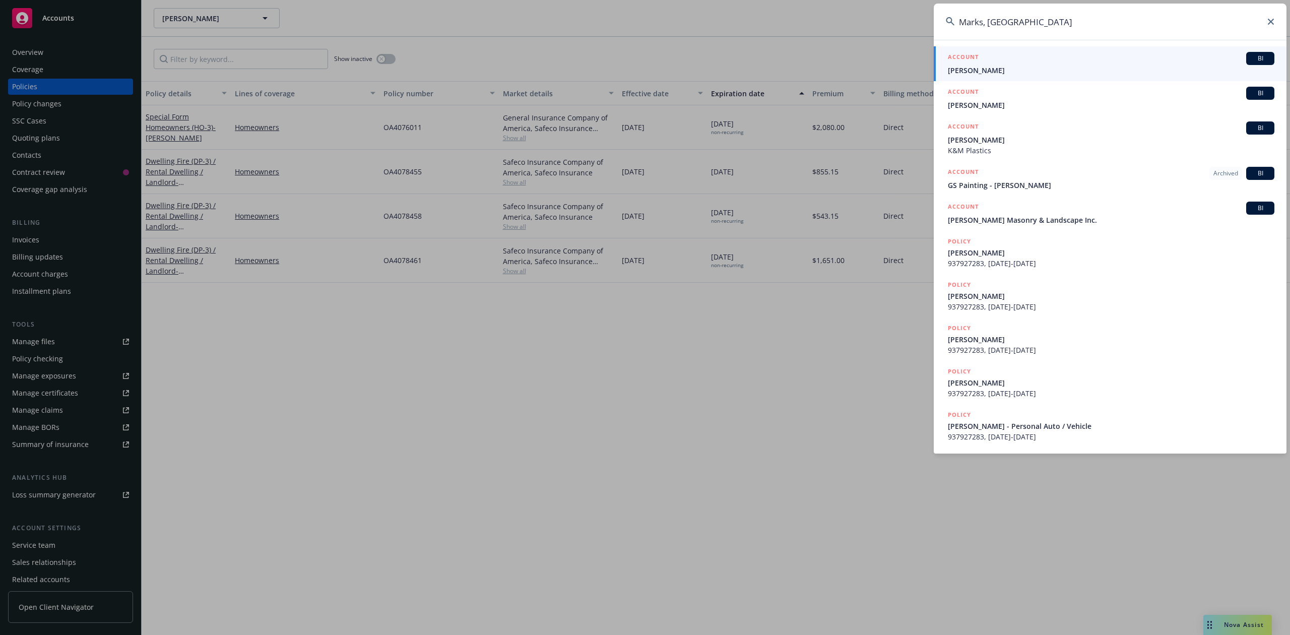
type input "Marks, [GEOGRAPHIC_DATA]"
click at [1008, 70] on span "[PERSON_NAME]" at bounding box center [1111, 70] width 326 height 11
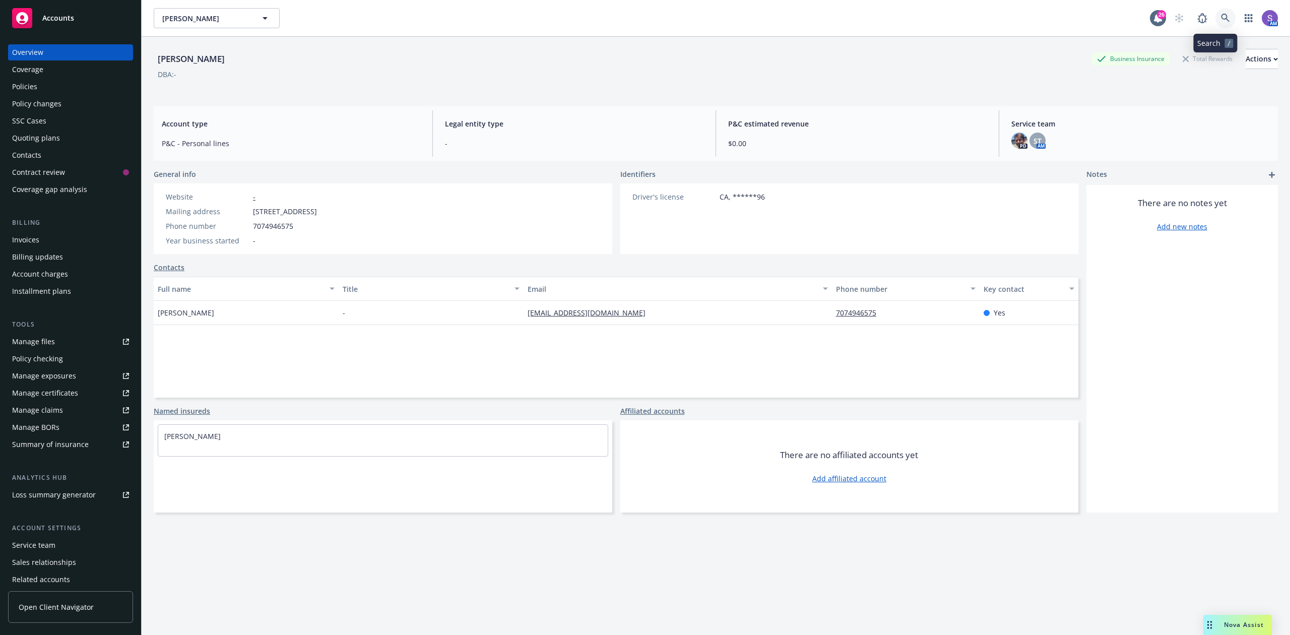
click at [1221, 17] on icon at bounding box center [1225, 18] width 9 height 9
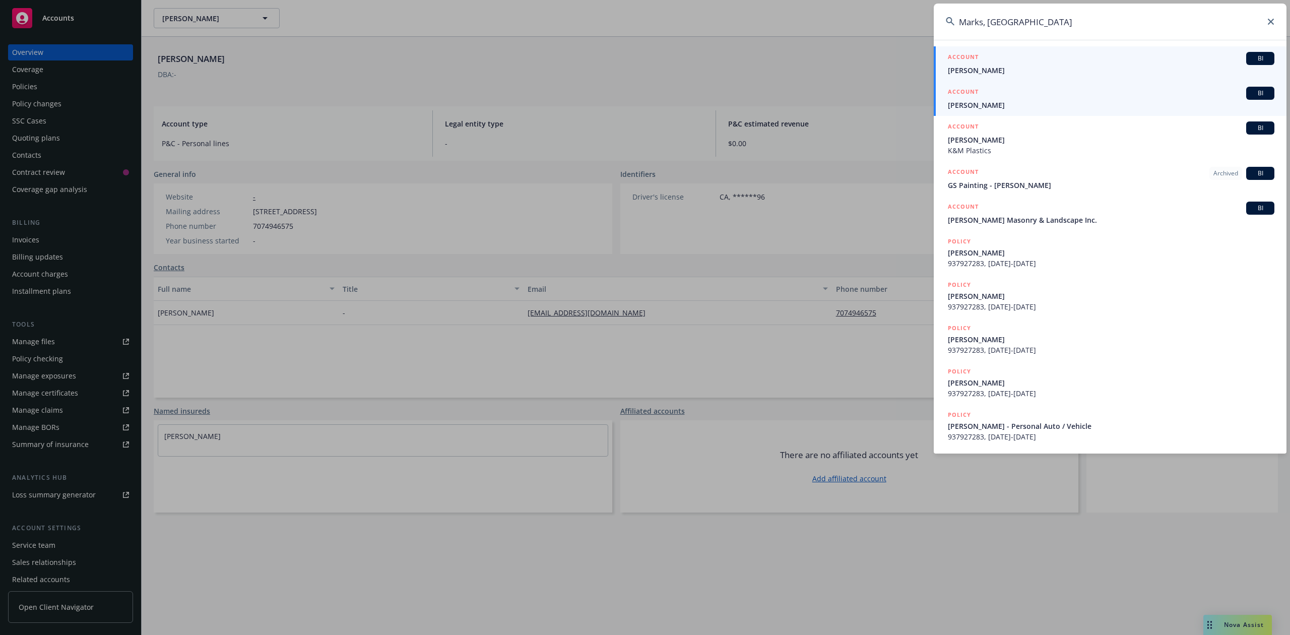
type input "Marks, [GEOGRAPHIC_DATA]"
click at [1010, 101] on span "[PERSON_NAME]" at bounding box center [1111, 105] width 326 height 11
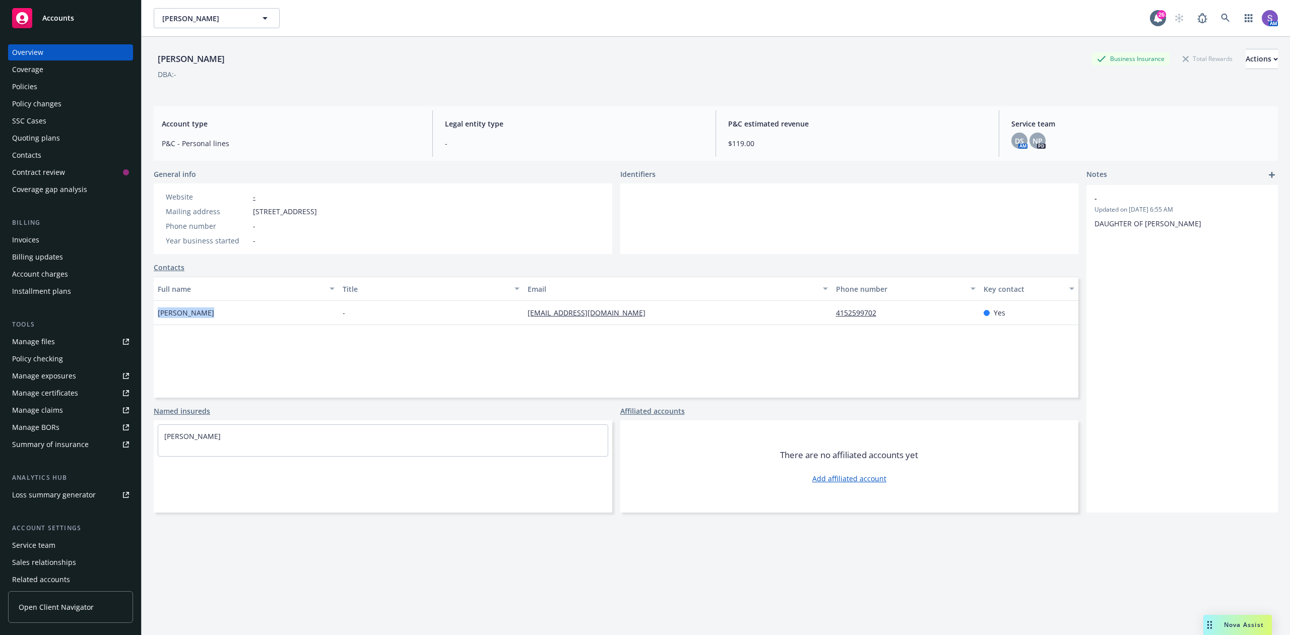
drag, startPoint x: 218, startPoint y: 313, endPoint x: 156, endPoint y: 313, distance: 61.5
click at [156, 313] on div "[PERSON_NAME]" at bounding box center [246, 313] width 185 height 24
drag, startPoint x: 244, startPoint y: 216, endPoint x: 382, endPoint y: 210, distance: 138.2
click at [329, 210] on div "Website - Mailing address [STREET_ADDRESS] Phone number - Year business started…" at bounding box center [241, 218] width 175 height 71
click at [1221, 17] on icon at bounding box center [1225, 18] width 9 height 9
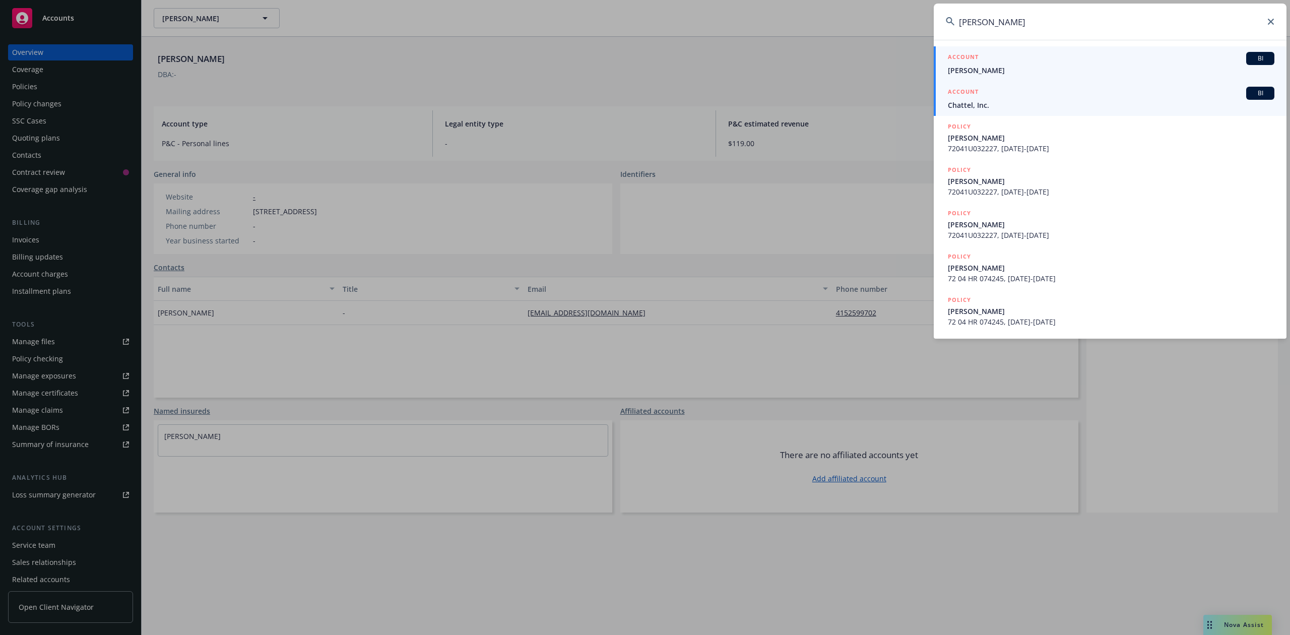
type input "[PERSON_NAME]"
click at [997, 67] on span "[PERSON_NAME]" at bounding box center [1111, 70] width 326 height 11
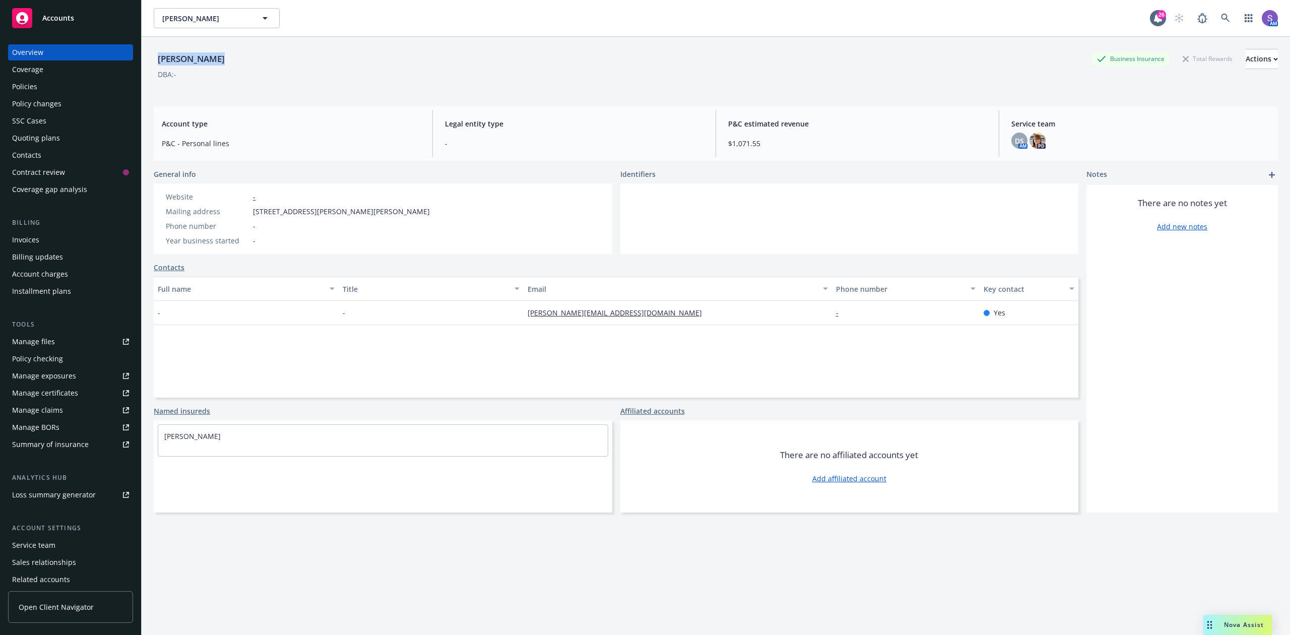
drag, startPoint x: 211, startPoint y: 58, endPoint x: 152, endPoint y: 58, distance: 58.4
click at [152, 58] on div "[PERSON_NAME] Business Insurance Total Rewards Actions DBA: - Account type P&C …" at bounding box center [716, 354] width 1148 height 635
drag, startPoint x: 428, startPoint y: 209, endPoint x: 246, endPoint y: 214, distance: 181.5
click at [246, 214] on div "Website - Mailing address [STREET_ADDRESS][PERSON_NAME][PERSON_NAME] Phone numb…" at bounding box center [298, 218] width 288 height 71
click at [1221, 17] on icon at bounding box center [1225, 18] width 9 height 9
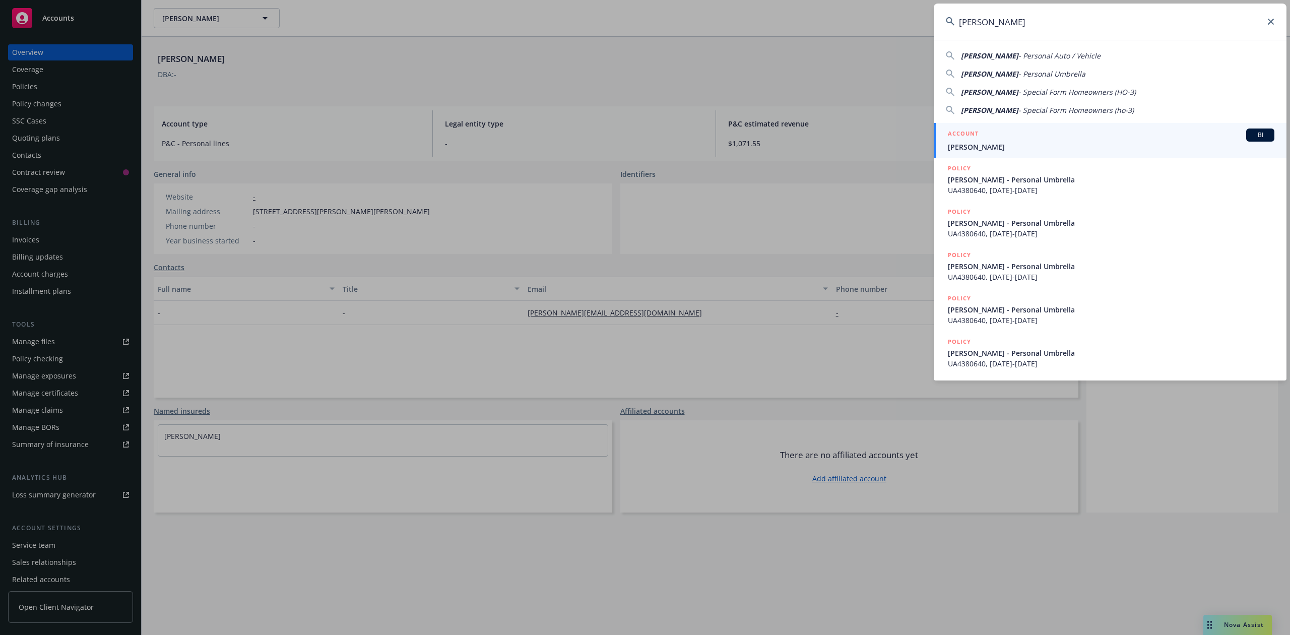
type input "[PERSON_NAME]"
click at [992, 140] on div "ACCOUNT BI" at bounding box center [1111, 134] width 326 height 13
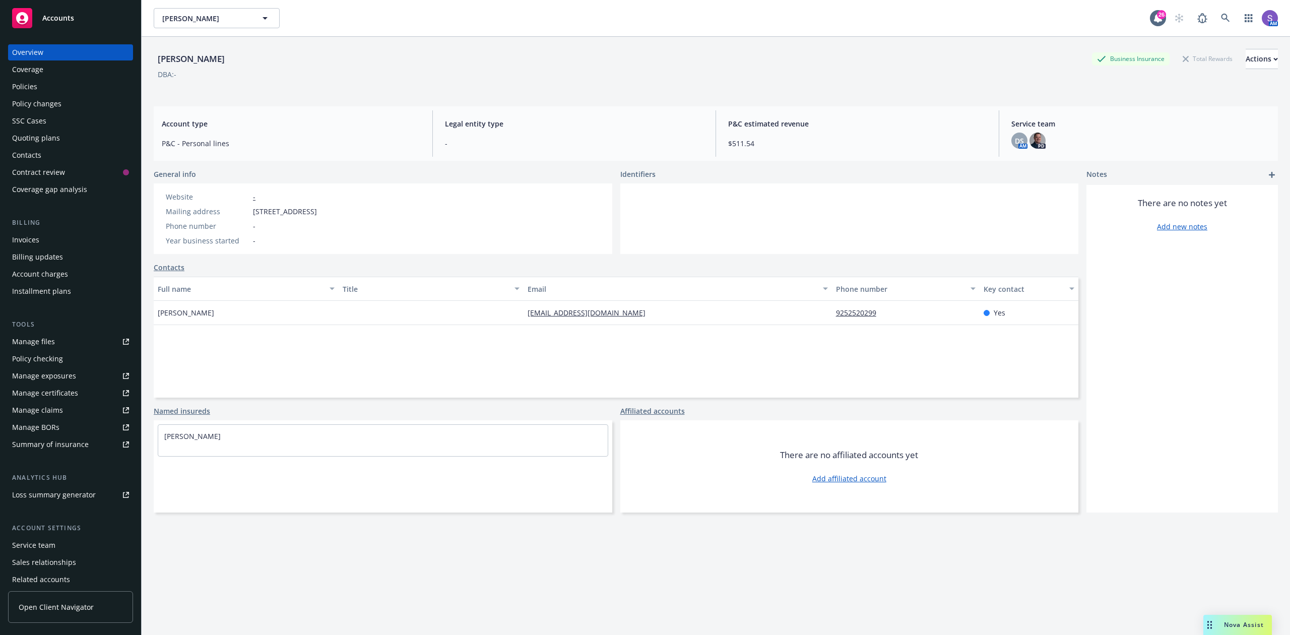
click at [19, 87] on div "Policies" at bounding box center [24, 87] width 25 height 16
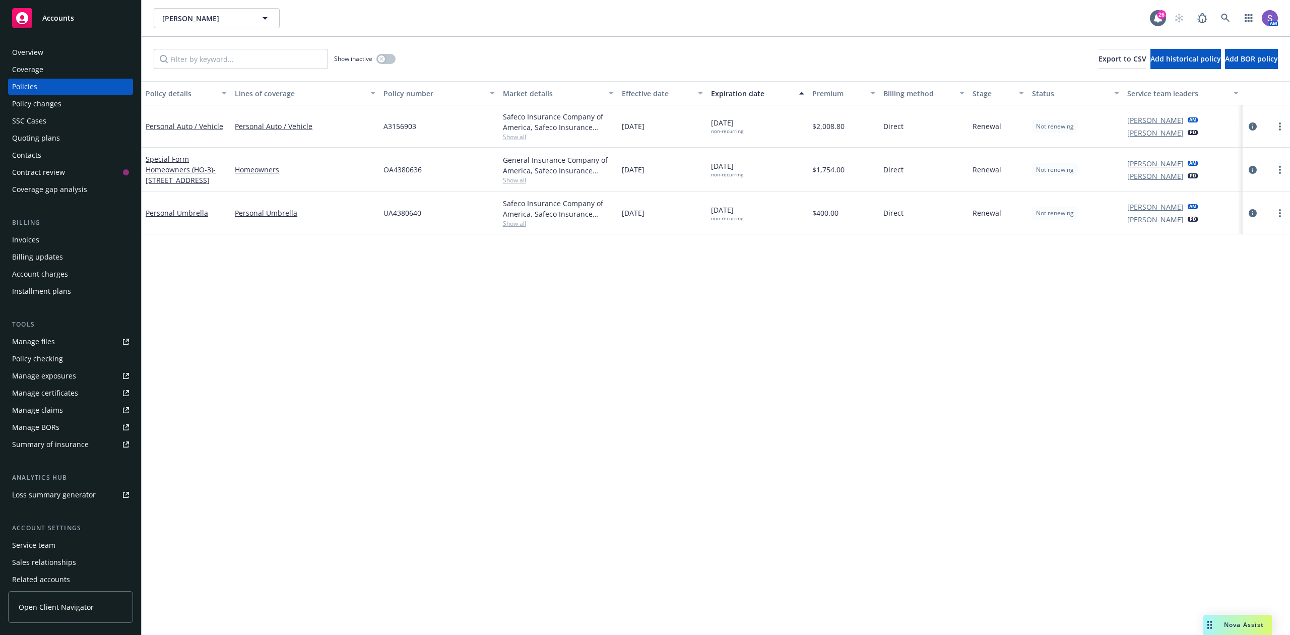
click at [403, 170] on span "OA4380636" at bounding box center [402, 169] width 38 height 11
click at [396, 124] on span "A3156903" at bounding box center [399, 126] width 33 height 11
click at [406, 129] on span "A3156903" at bounding box center [399, 126] width 33 height 11
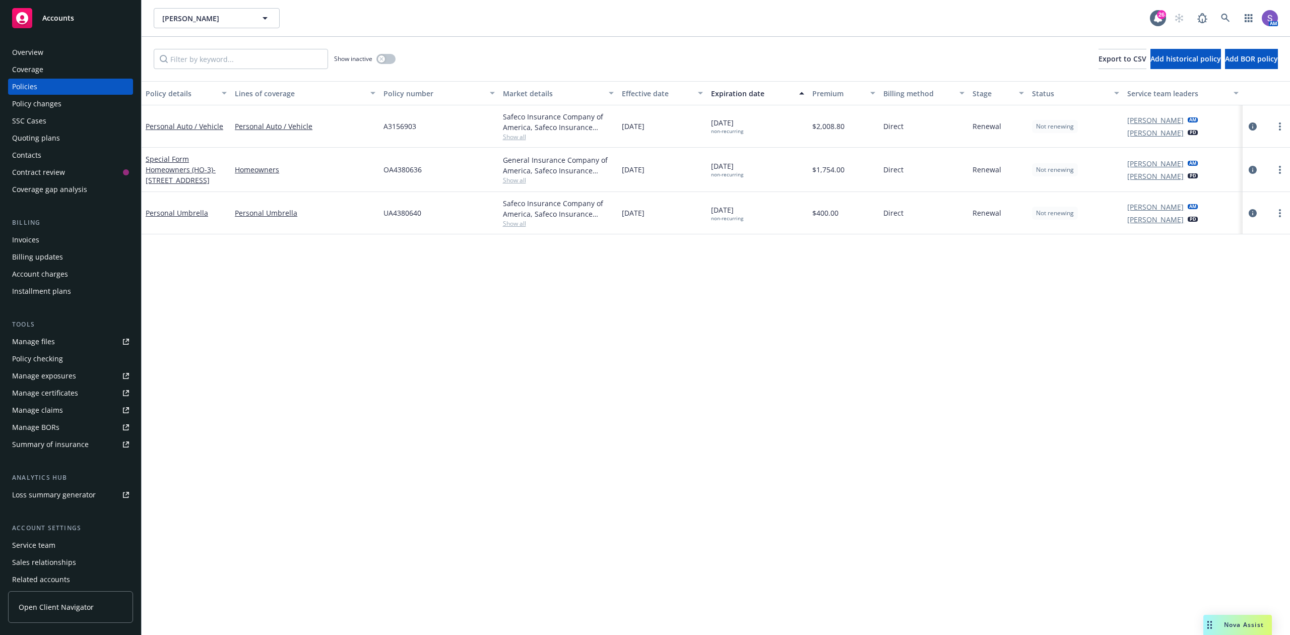
click at [406, 127] on span "A3156903" at bounding box center [399, 126] width 33 height 11
click at [402, 122] on span "A3156903" at bounding box center [399, 126] width 33 height 11
drag, startPoint x: 1135, startPoint y: 398, endPoint x: 1131, endPoint y: 394, distance: 5.7
click at [1135, 396] on div "Policy details Lines of coverage Policy number Market details Effective date Ex…" at bounding box center [716, 358] width 1148 height 554
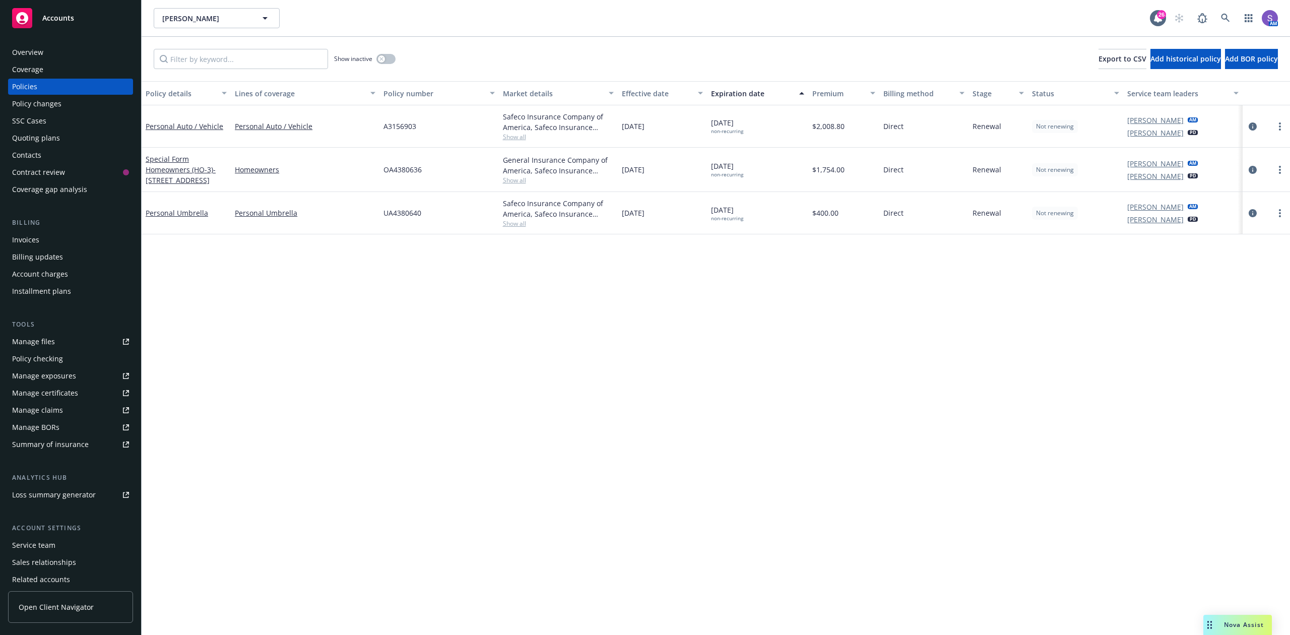
click at [406, 214] on span "UA4380640" at bounding box center [402, 213] width 38 height 11
drag, startPoint x: 590, startPoint y: 359, endPoint x: 444, endPoint y: 255, distance: 179.1
click at [583, 353] on div "Policy details Lines of coverage Policy number Market details Effective date Ex…" at bounding box center [716, 358] width 1148 height 554
click at [411, 212] on span "UA4380640" at bounding box center [402, 213] width 38 height 11
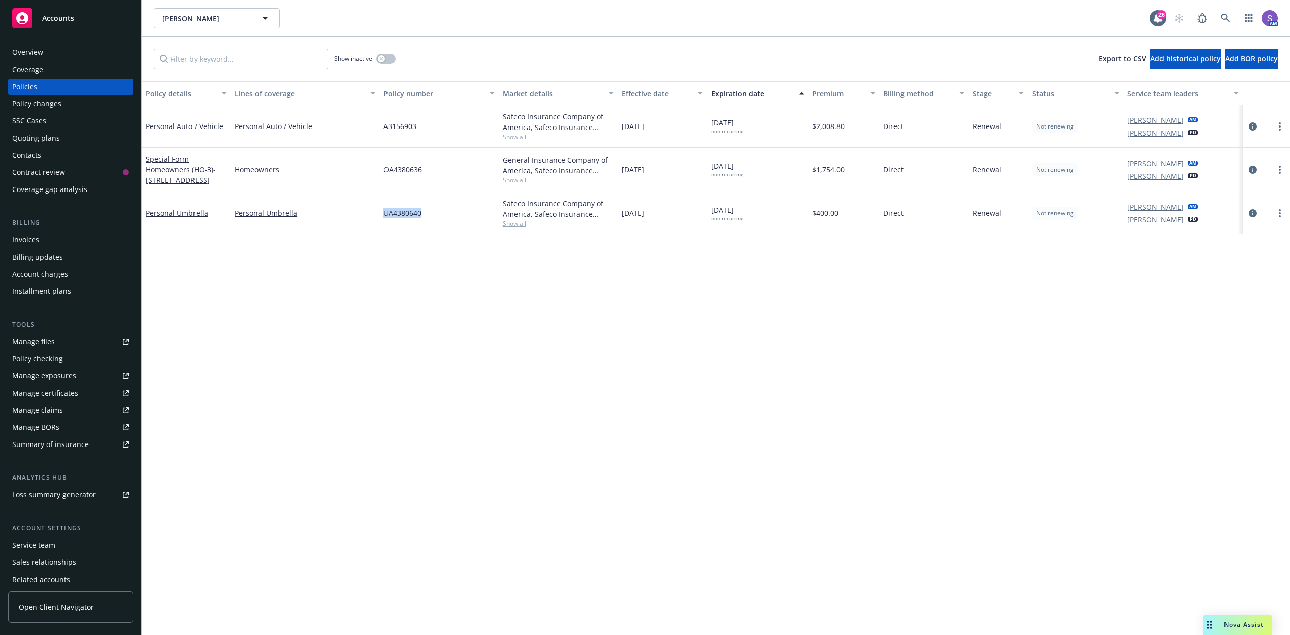
click at [410, 212] on span "UA4380640" at bounding box center [402, 213] width 38 height 11
click at [1226, 18] on icon at bounding box center [1225, 18] width 9 height 9
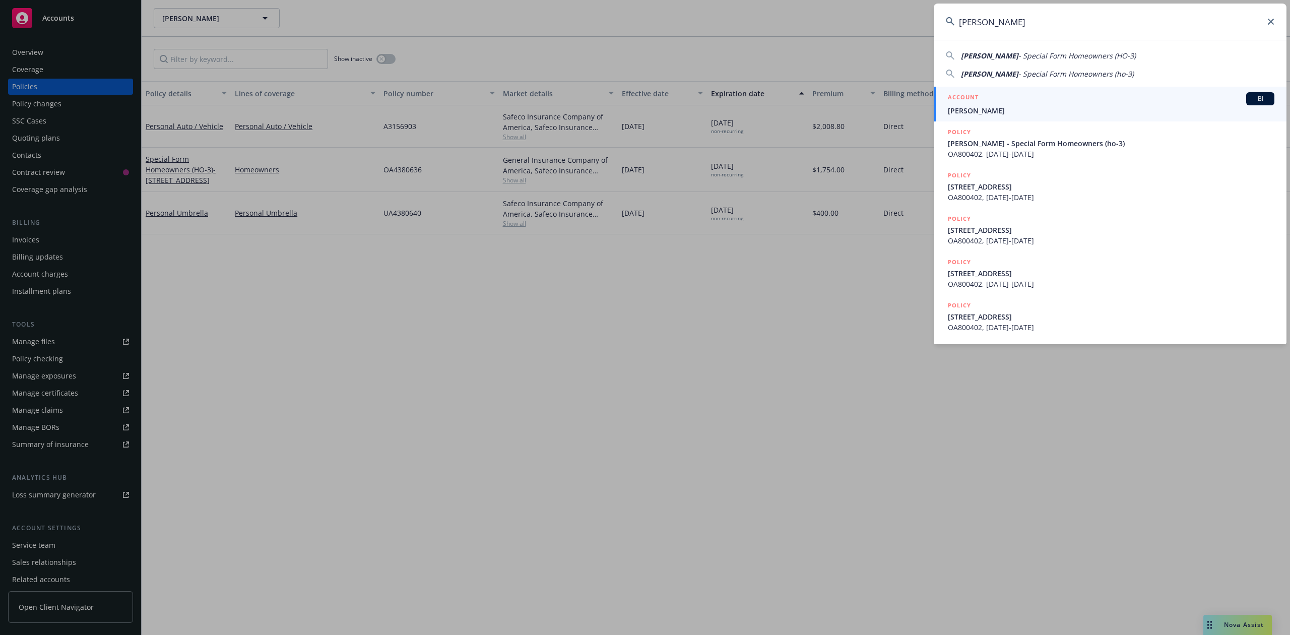
type input "[PERSON_NAME]"
click at [1012, 107] on span "[PERSON_NAME]" at bounding box center [1111, 110] width 326 height 11
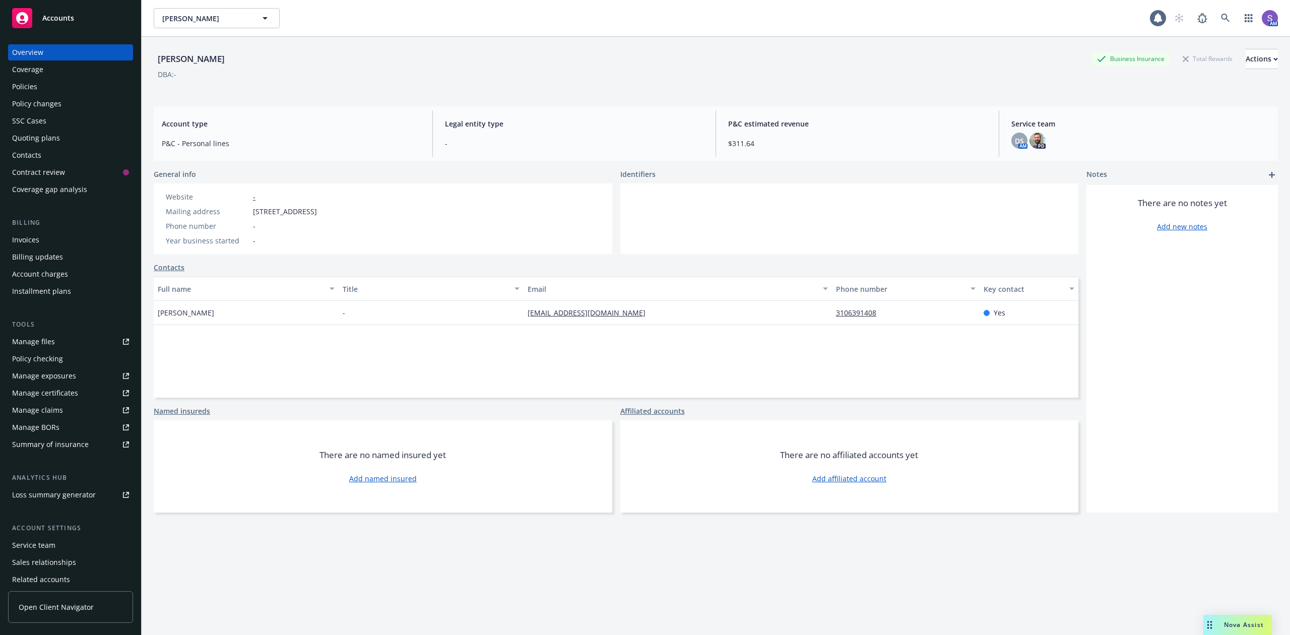
click at [31, 89] on div "Policies" at bounding box center [24, 87] width 25 height 16
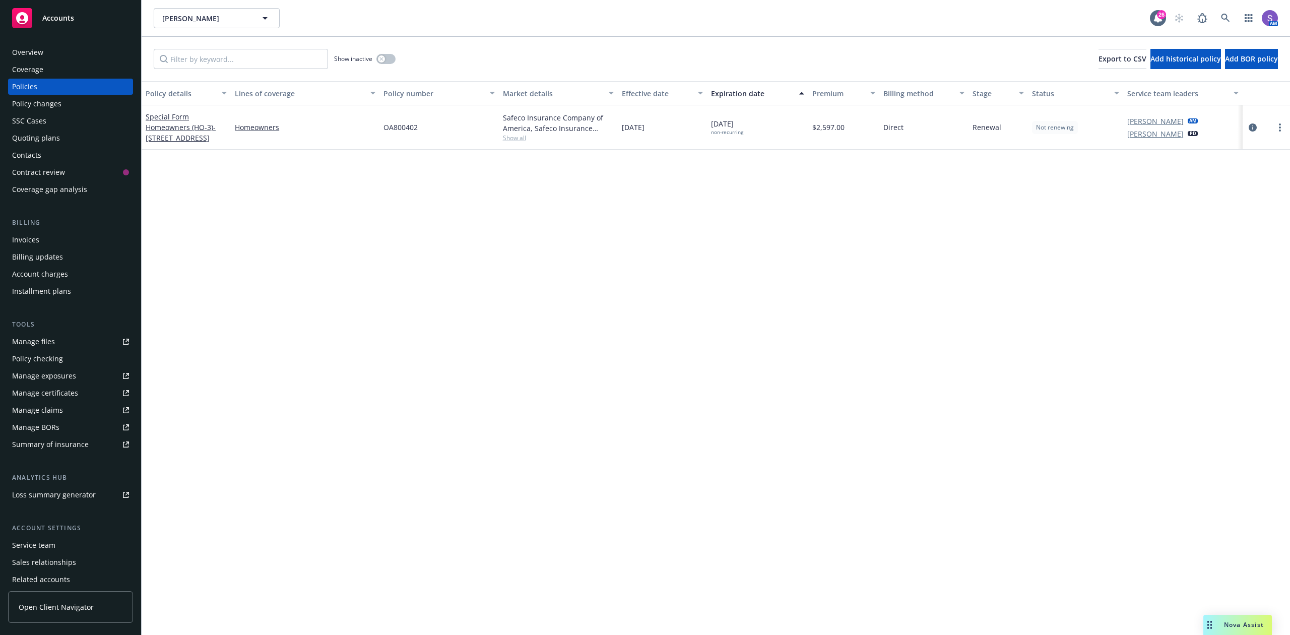
click at [404, 127] on span "OA800402" at bounding box center [400, 127] width 34 height 11
click at [1222, 14] on icon at bounding box center [1225, 18] width 9 height 9
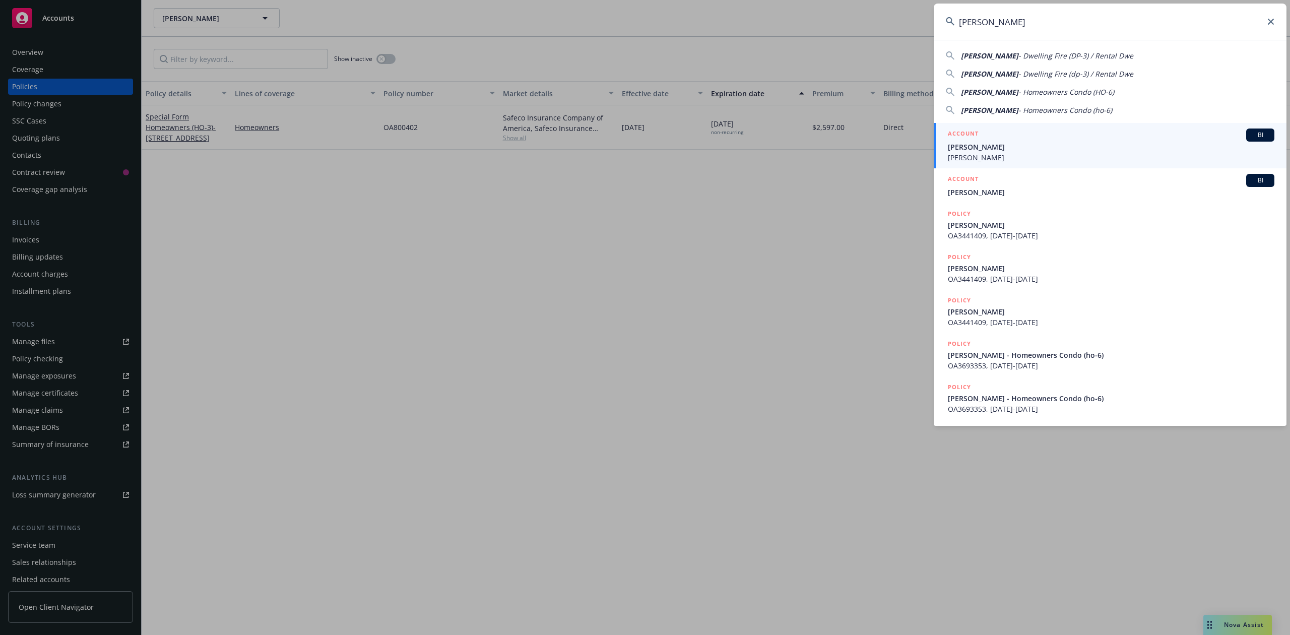
type input "[PERSON_NAME]"
click at [972, 152] on span "[PERSON_NAME]" at bounding box center [1111, 157] width 326 height 11
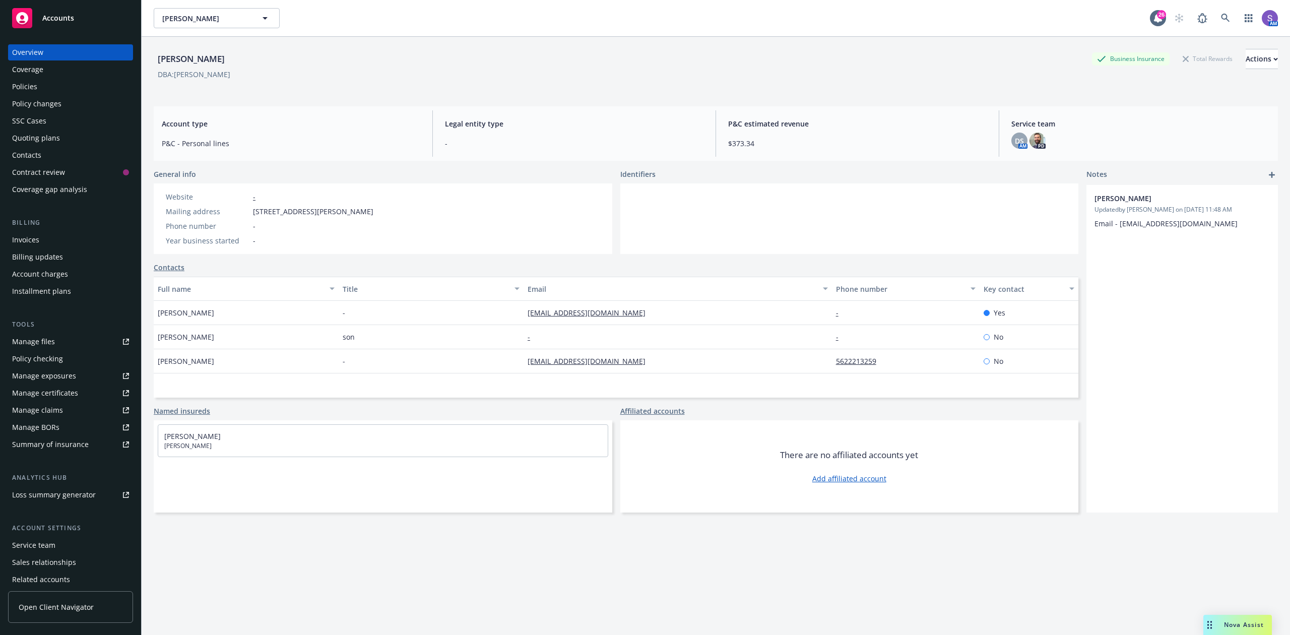
click at [27, 87] on div "Policies" at bounding box center [24, 87] width 25 height 16
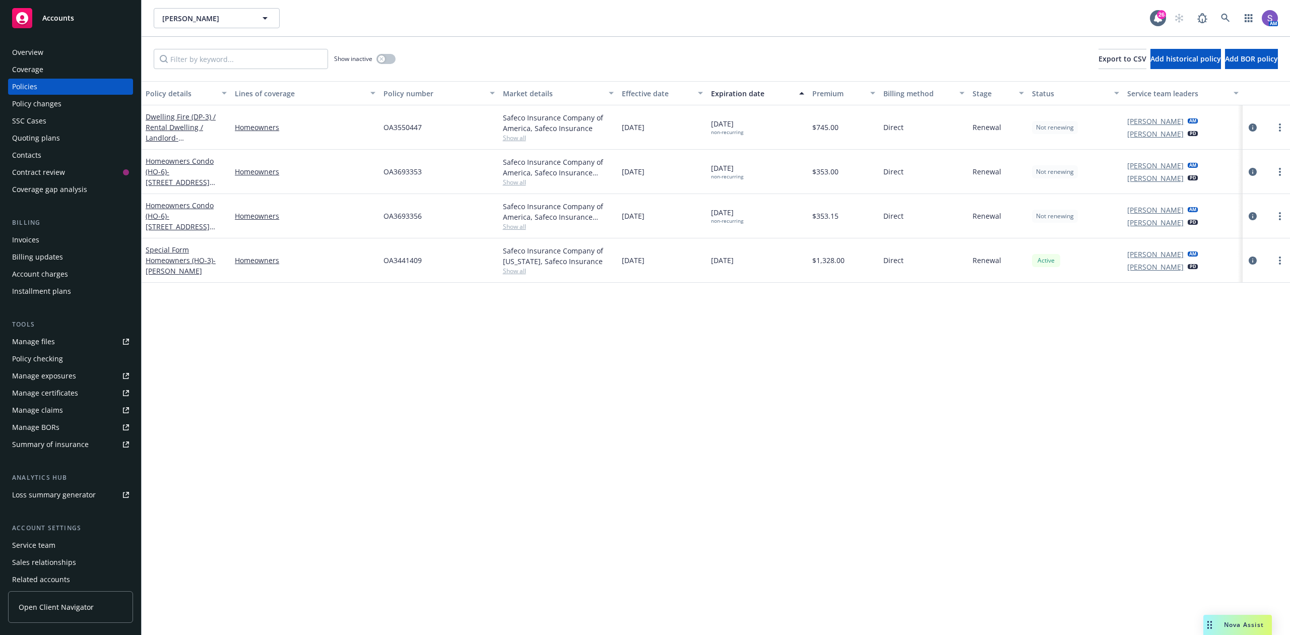
click at [729, 387] on div "Policy details Lines of coverage Policy number Market details Effective date Ex…" at bounding box center [716, 358] width 1148 height 554
click at [410, 129] on span "OA3550447" at bounding box center [402, 127] width 38 height 11
click at [1221, 17] on icon at bounding box center [1225, 18] width 9 height 9
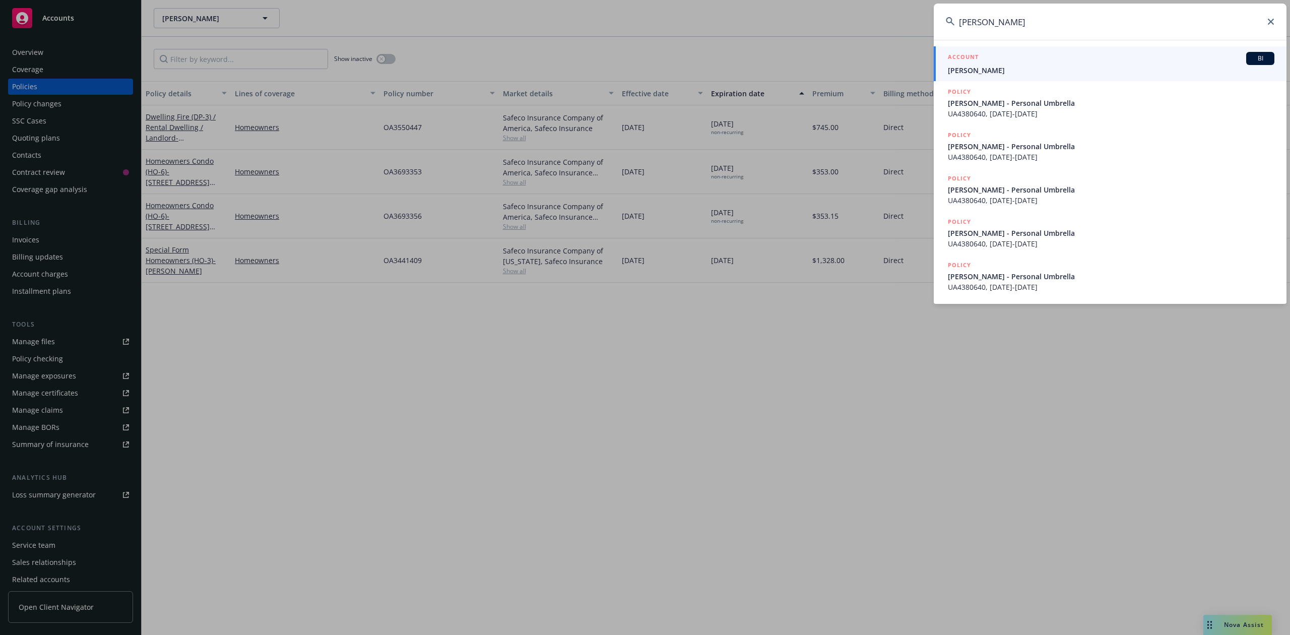
type input "[PERSON_NAME]"
click at [994, 68] on span "[PERSON_NAME]" at bounding box center [1111, 70] width 326 height 11
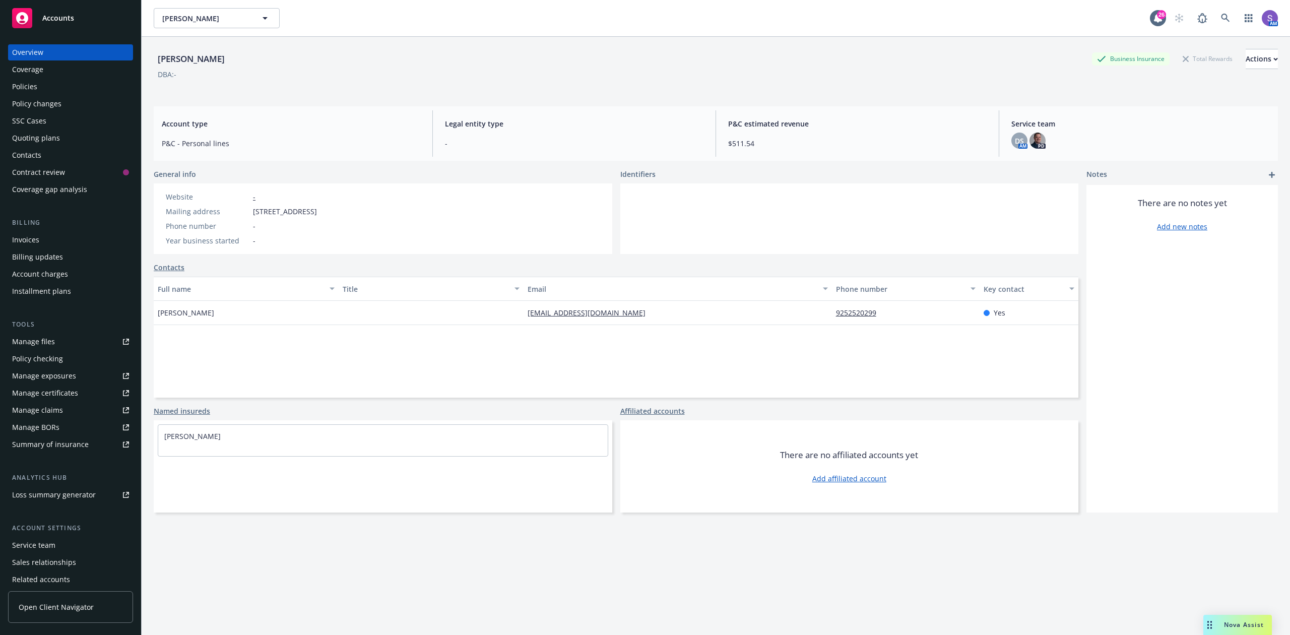
drag, startPoint x: 398, startPoint y: 211, endPoint x: 279, endPoint y: 216, distance: 119.0
click at [234, 209] on div "Website - Mailing address [STREET_ADDRESS] Phone number - Year business started…" at bounding box center [241, 218] width 175 height 71
